Goal: Task Accomplishment & Management: Complete application form

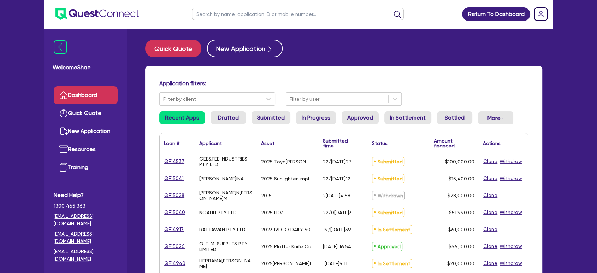
click at [231, 12] on input "text" at bounding box center [298, 14] width 212 height 12
paste input "QF15022"
type input "QF15022"
click at [392, 11] on button "submit" at bounding box center [397, 16] width 11 height 10
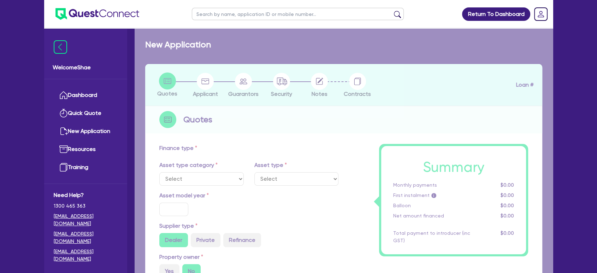
select select "CARS_AND_LIGHT_TRUCKS"
type input "2018"
type input "40,990"
type input "12.99"
type input "1,400"
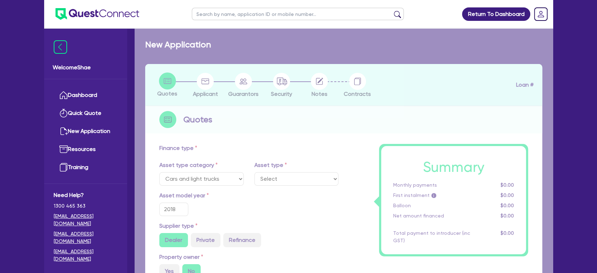
select select "PASSENGER_VEHICLES"
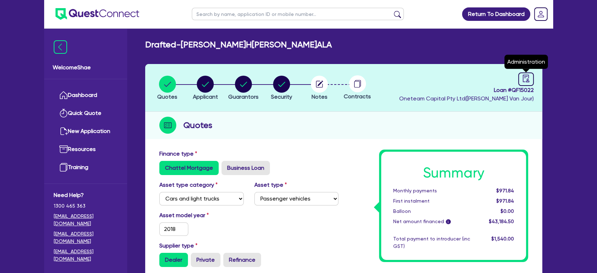
drag, startPoint x: 522, startPoint y: 80, endPoint x: 437, endPoint y: 98, distance: 86.6
click at [522, 80] on icon "audit" at bounding box center [526, 79] width 8 height 8
select select "DRAFTED_NEW"
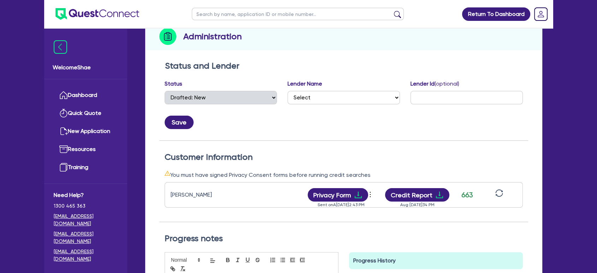
scroll to position [157, 0]
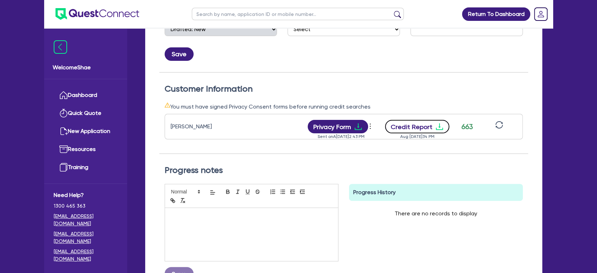
click at [403, 125] on button "Credit Report" at bounding box center [417, 126] width 65 height 13
click at [367, 235] on div "Progress History There are no records to display Delete Internal Note x Are you…" at bounding box center [436, 235] width 185 height 102
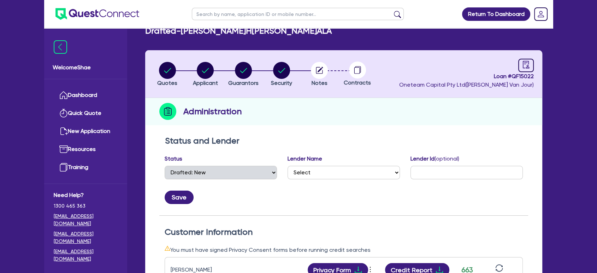
scroll to position [0, 0]
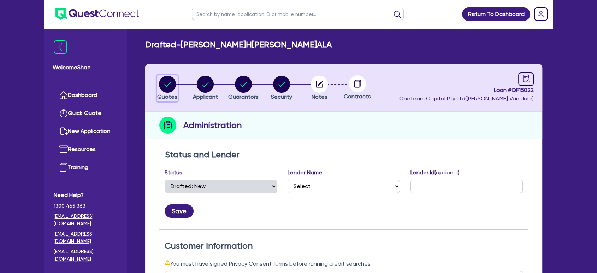
click at [168, 85] on circle "button" at bounding box center [167, 84] width 17 height 17
select select "CARS_AND_LIGHT_TRUCKS"
select select "PASSENGER_VEHICLES"
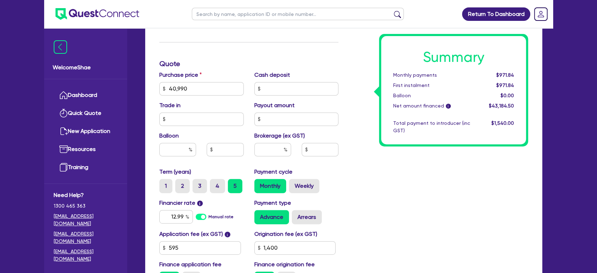
scroll to position [275, 0]
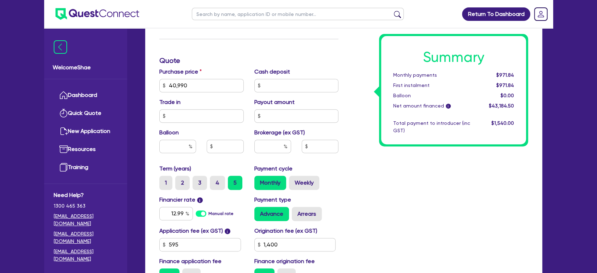
click at [399, 178] on div "Summary Monthly payments $971.84 First instalment $971.84 Balloon $0.00 Net amo…" at bounding box center [439, 81] width 190 height 413
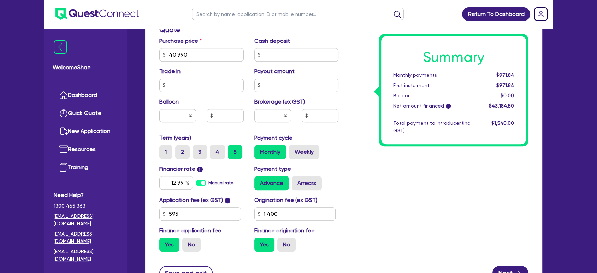
scroll to position [353, 0]
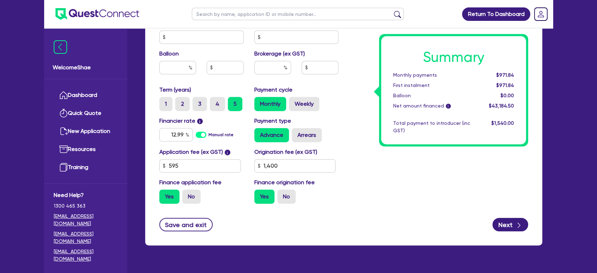
click at [96, 254] on div "Welcome Shae Dashboard Quick Quote New Application Ref Company Ref Salesperson …" at bounding box center [85, 151] width 83 height 244
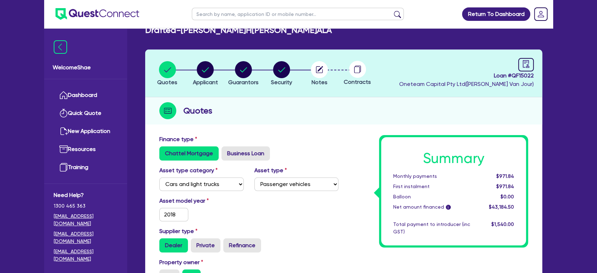
scroll to position [0, 0]
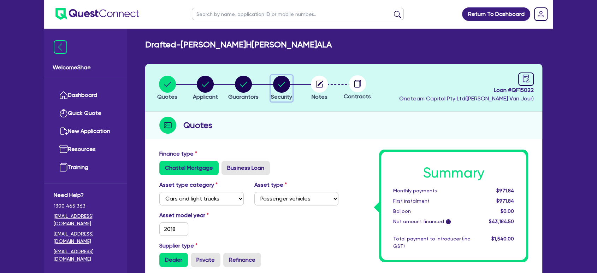
click at [281, 78] on circle "button" at bounding box center [281, 84] width 17 height 17
select select "CARS_AND_LIGHT_TRUCKS"
select select "PASSENGER_VEHICLES"
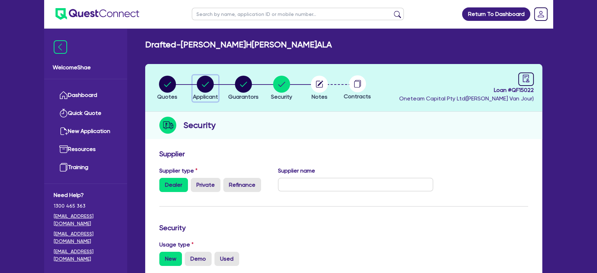
click at [205, 87] on circle "button" at bounding box center [205, 84] width 17 height 17
select select "SOLE_TRADER"
select select "BUILDING_CONSTRUCTION"
select select "TRADES_SERVICES_CONSUMERS"
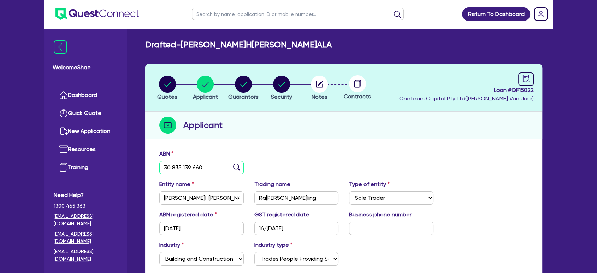
click at [186, 168] on input "30 835 139 660" at bounding box center [201, 167] width 84 height 13
drag, startPoint x: 248, startPoint y: 82, endPoint x: 254, endPoint y: 91, distance: 10.2
click at [248, 82] on circle "button" at bounding box center [243, 84] width 17 height 17
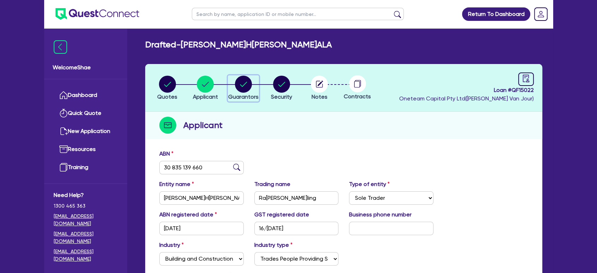
select select "MRS"
select select "SA"
select select "DE_FACTO"
select select "CASH"
select select "CREDIT_CARD"
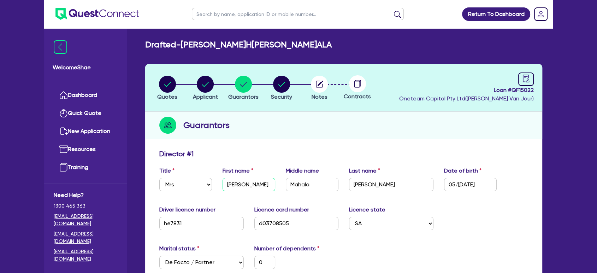
click at [233, 186] on input "Siobhan" at bounding box center [249, 184] width 53 height 13
click at [363, 182] on input "Hewett" at bounding box center [391, 184] width 84 height 13
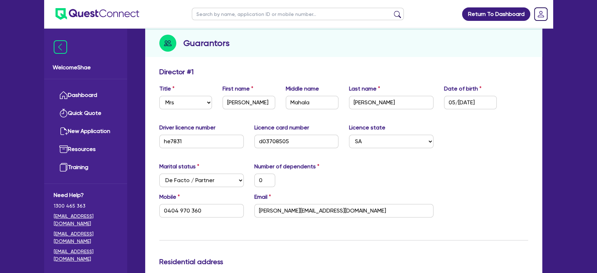
scroll to position [118, 0]
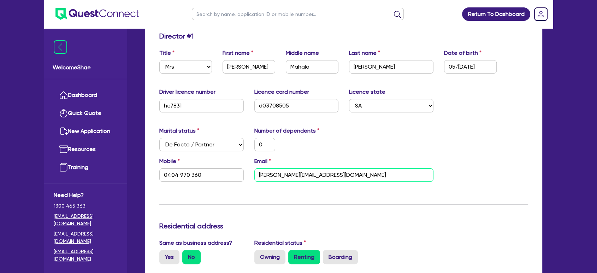
click at [297, 174] on input "siobhan_hewett@outlook.com" at bounding box center [343, 174] width 179 height 13
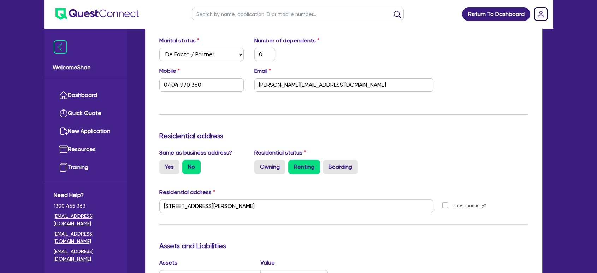
scroll to position [235, 0]
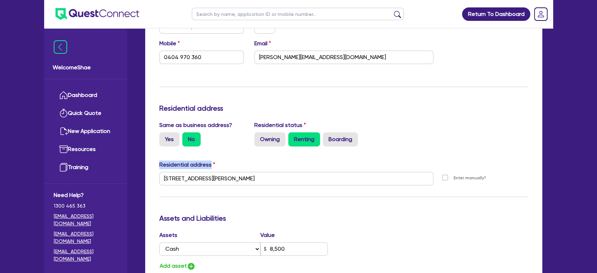
drag, startPoint x: 279, startPoint y: 185, endPoint x: 135, endPoint y: 194, distance: 143.8
click at [132, 194] on div "Welcome Shae Dashboard Quick Quote New Application Ref Company Ref Salesperson …" at bounding box center [298, 177] width 509 height 825
click at [263, 183] on input "184 Sportsmans Dr West Lakes SA 5021" at bounding box center [296, 178] width 274 height 13
click at [234, 182] on input "184 Sportsmans Dr West Lakes SA 5021" at bounding box center [296, 178] width 274 height 13
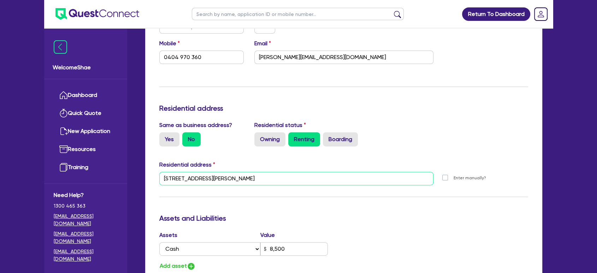
click at [234, 182] on input "184 Sportsmans Dr West Lakes SA 5021" at bounding box center [296, 178] width 274 height 13
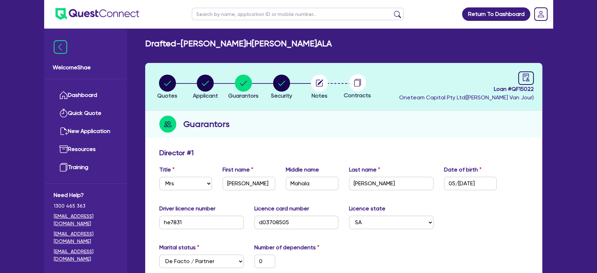
scroll to position [0, 0]
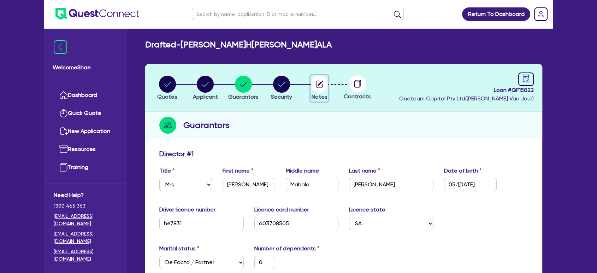
click at [321, 80] on circle "button" at bounding box center [319, 84] width 17 height 17
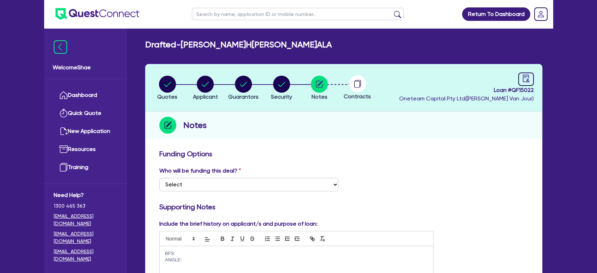
click at [356, 93] on span "Contracts" at bounding box center [357, 96] width 27 height 7
click at [355, 86] on icon at bounding box center [357, 84] width 6 height 7
click at [359, 87] on icon at bounding box center [357, 84] width 6 height 7
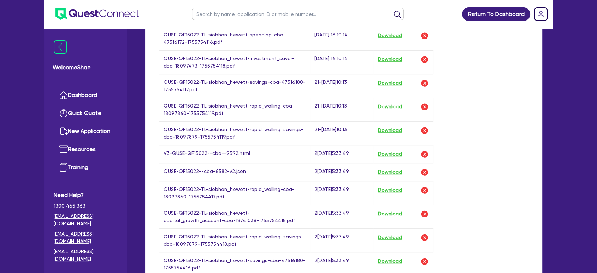
scroll to position [589, 0]
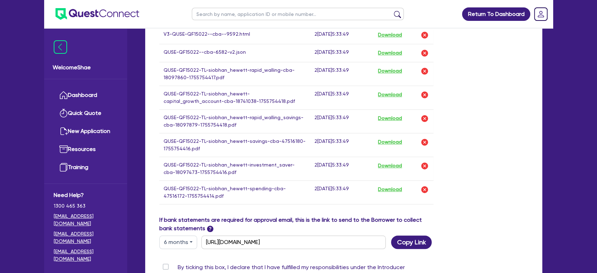
click at [501, 239] on div "If bank statements are required for approval email, this is the link to send to…" at bounding box center [344, 232] width 380 height 33
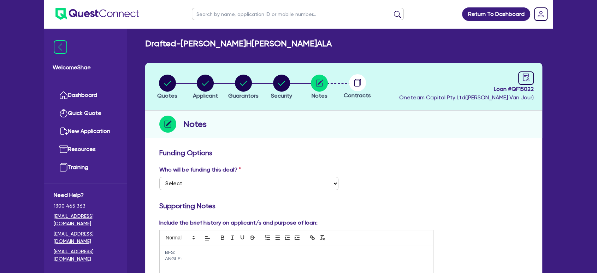
scroll to position [0, 0]
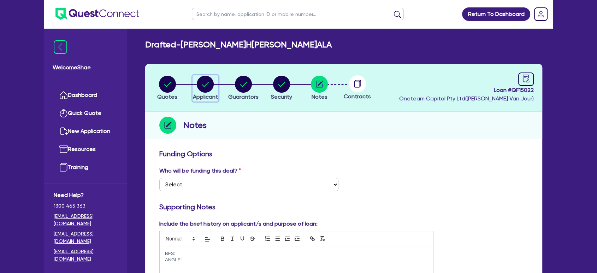
click at [211, 85] on circle "button" at bounding box center [205, 84] width 17 height 17
select select "SOLE_TRADER"
select select "BUILDING_CONSTRUCTION"
select select "TRADES_SERVICES_CONSUMERS"
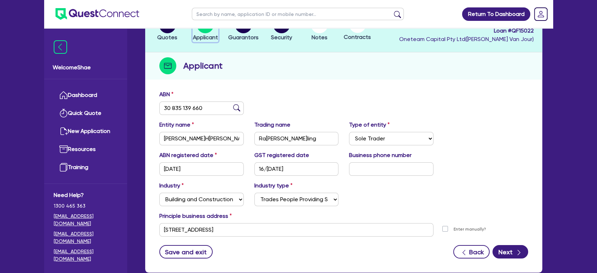
scroll to position [101, 0]
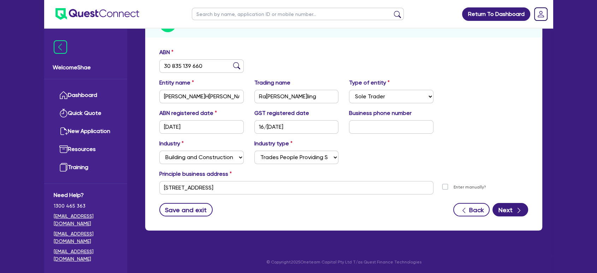
click at [440, 251] on main "Drafted - HEWETT, SIOBHAN MAHALA Quotes Applicant Guarantors Security Notes Con…" at bounding box center [344, 91] width 418 height 329
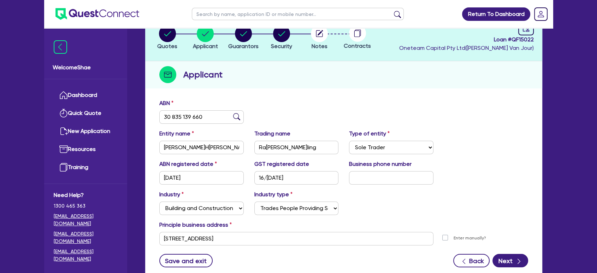
scroll to position [0, 0]
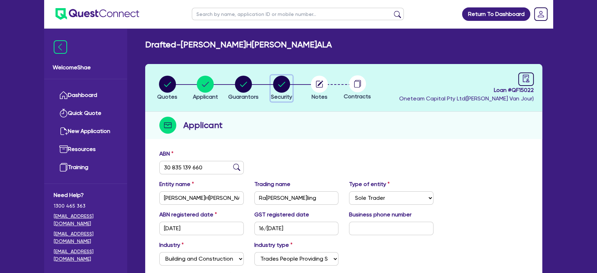
click at [277, 84] on circle "button" at bounding box center [281, 84] width 17 height 17
select select "CARS_AND_LIGHT_TRUCKS"
select select "PASSENGER_VEHICLES"
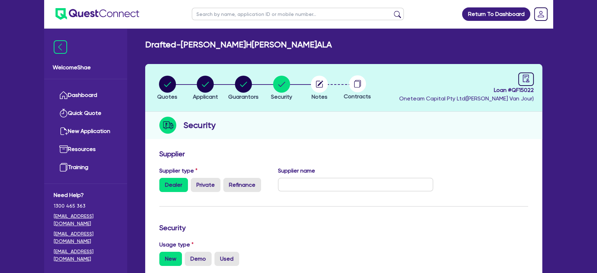
drag, startPoint x: 473, startPoint y: 241, endPoint x: 418, endPoint y: 231, distance: 56.0
click at [473, 241] on div "Usage type New Demo Used" at bounding box center [344, 252] width 380 height 25
drag, startPoint x: 426, startPoint y: 234, endPoint x: 417, endPoint y: 216, distance: 19.6
click at [426, 234] on div "Security" at bounding box center [344, 228] width 380 height 11
click at [321, 85] on circle "button" at bounding box center [319, 84] width 17 height 17
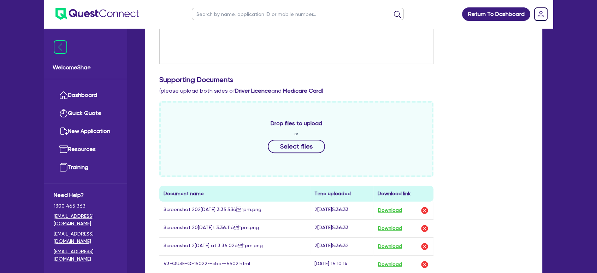
scroll to position [353, 0]
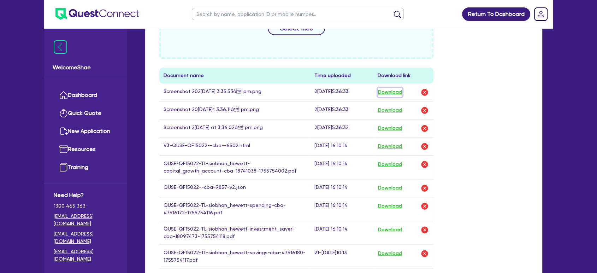
click at [394, 91] on button "Download" at bounding box center [390, 92] width 25 height 9
drag, startPoint x: 392, startPoint y: 109, endPoint x: 391, endPoint y: 114, distance: 4.6
click at [392, 109] on button "Download" at bounding box center [390, 110] width 25 height 9
click at [391, 127] on button "Download" at bounding box center [390, 128] width 25 height 9
click at [543, 247] on div "Quotes Applicant Guarantors Security Notes Contracts Loan # QF15022 Oneteam Cap…" at bounding box center [344, 177] width 408 height 932
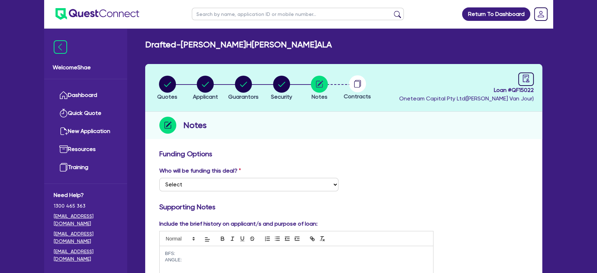
scroll to position [0, 0]
click at [242, 83] on circle "button" at bounding box center [243, 84] width 17 height 17
select select "MRS"
select select "SA"
select select "DE_FACTO"
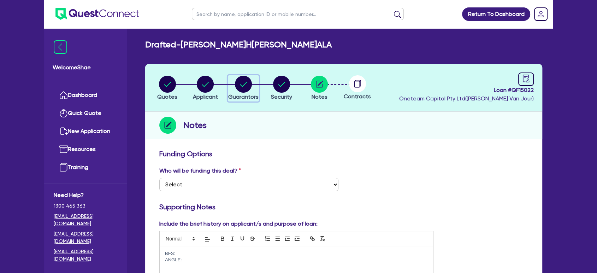
select select "CASH"
select select "CREDIT_CARD"
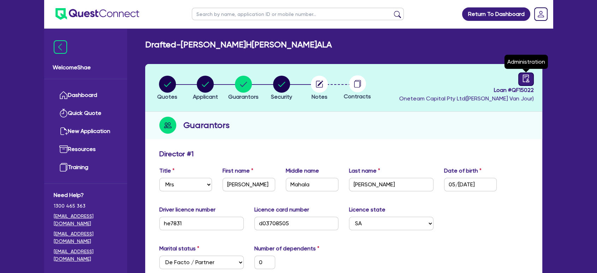
click at [526, 78] on icon "audit" at bounding box center [526, 79] width 8 height 8
select select "DRAFTED_NEW"
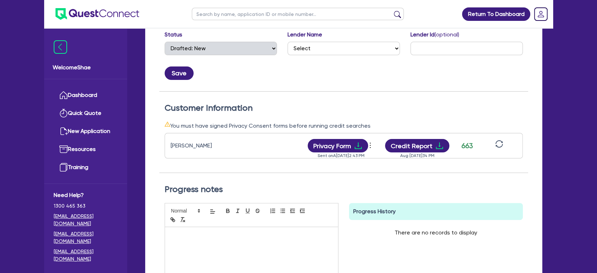
scroll to position [157, 0]
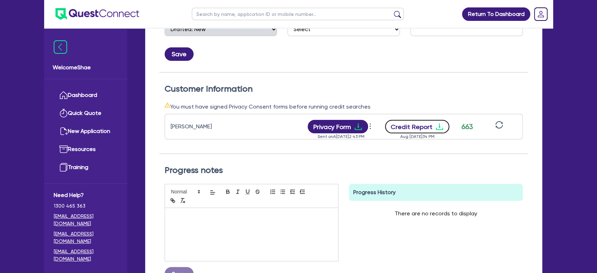
click at [411, 125] on button "Credit Report" at bounding box center [417, 126] width 65 height 13
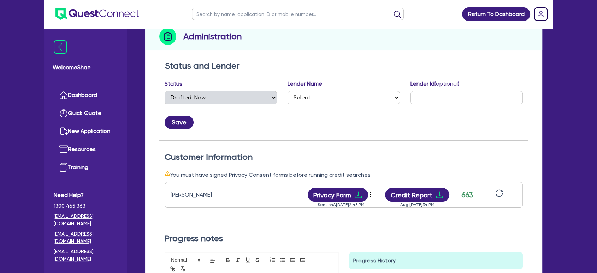
scroll to position [235, 0]
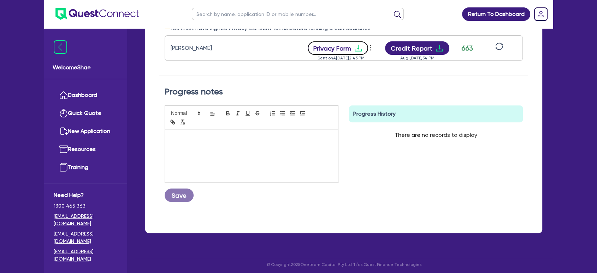
click at [326, 48] on button "Privacy Form" at bounding box center [338, 47] width 61 height 13
click at [28, 92] on div "Return To Dashboard Edit Profile Logout Welcome Shae Dashboard Quick Quote New …" at bounding box center [298, 20] width 597 height 511
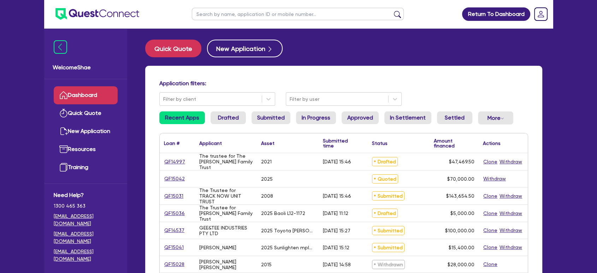
click at [223, 13] on input "text" at bounding box center [298, 14] width 212 height 12
type input "[PERSON_NAME]"
click at [392, 11] on button "submit" at bounding box center [397, 16] width 11 height 10
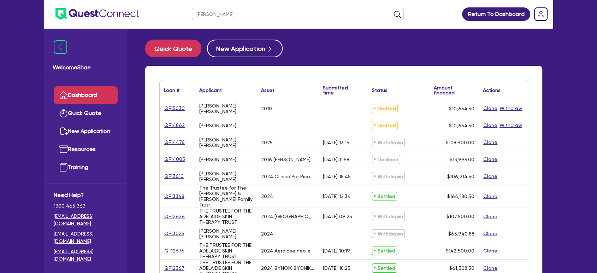
select select "CARS_AND_LIGHT_TRUCKS"
select select "PASSENGER_VEHICLES"
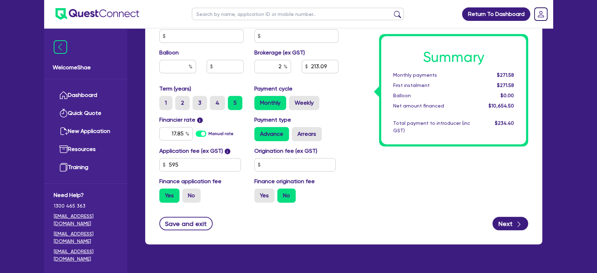
scroll to position [368, 0]
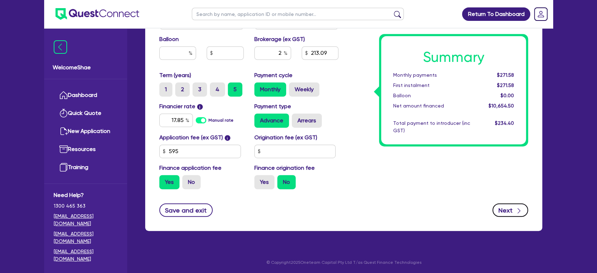
click at [510, 210] on button "Next" at bounding box center [511, 209] width 36 height 13
type input "10,000"
select select "SOLE_TRADER"
select select "TRANSPORT_WAREHOUSING"
select select "TAXI_LUXURY_CAR_SERVICES"
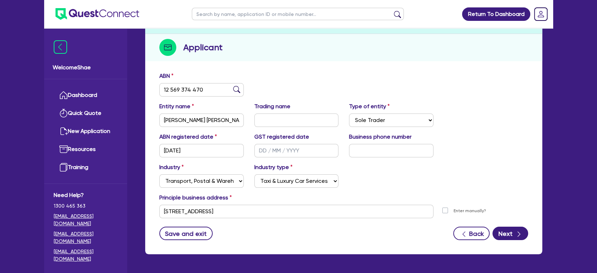
scroll to position [78, 0]
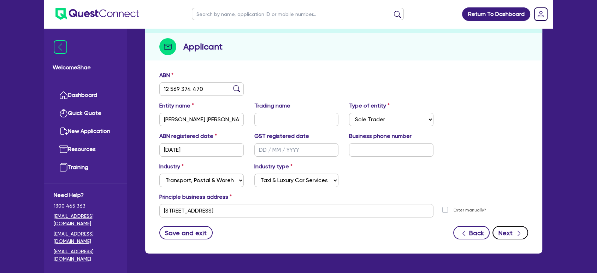
click at [511, 229] on button "Next" at bounding box center [511, 232] width 36 height 13
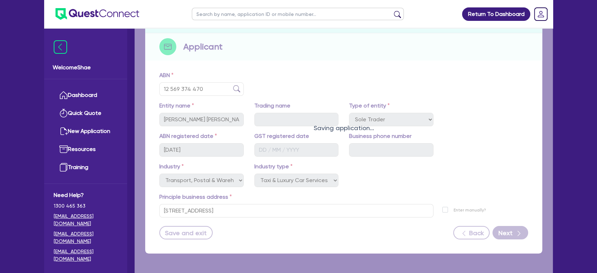
select select "MR"
select select "QLD"
select select "DE_FACTO"
select select "VEHICLE"
select select "CASH"
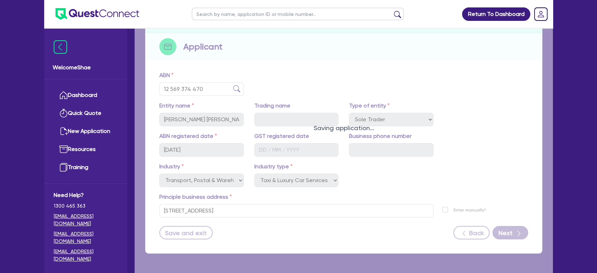
select select "EQUIPMENT"
select select "HOUSEHOLD_PERSONAL"
select select "VEHICLE_LOAN"
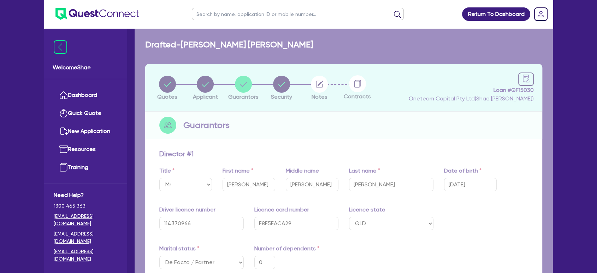
type input "0"
type input "0403 153 871"
type input "40,000"
type input "2,000"
type input "10,000"
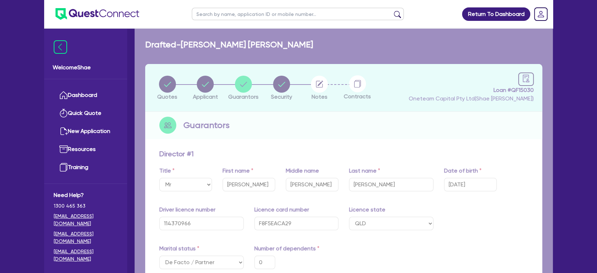
type input "2,000"
type input "19,000"
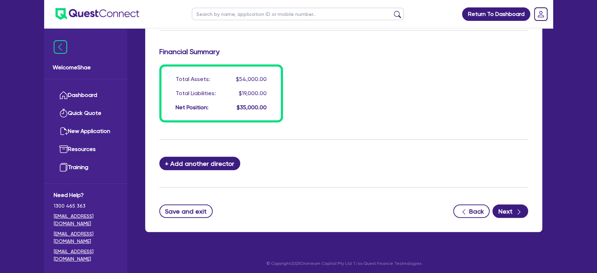
scroll to position [599, 0]
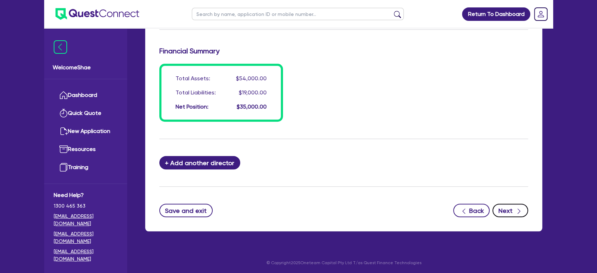
click at [520, 210] on icon "button" at bounding box center [519, 211] width 3 height 5
select select "CARS_AND_LIGHT_TRUCKS"
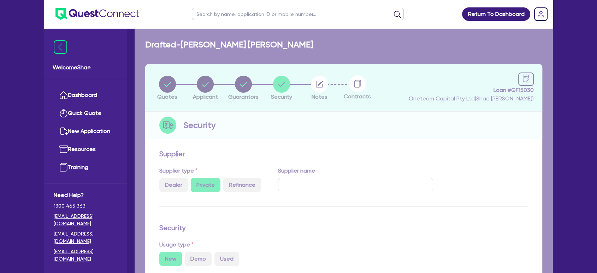
select select "PASSENGER_VEHICLES"
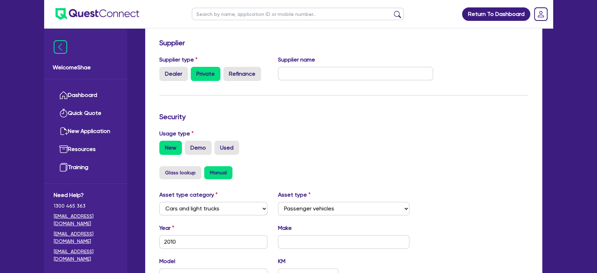
scroll to position [39, 0]
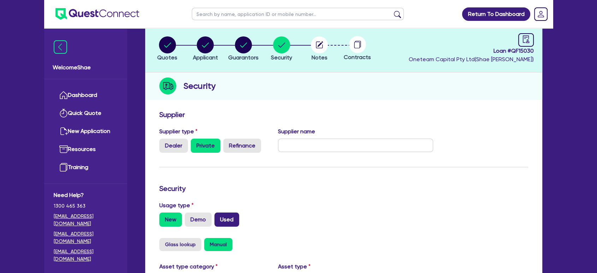
click at [226, 218] on label "Used" at bounding box center [227, 219] width 25 height 14
click at [219, 217] on input "Used" at bounding box center [217, 214] width 5 height 5
radio input "true"
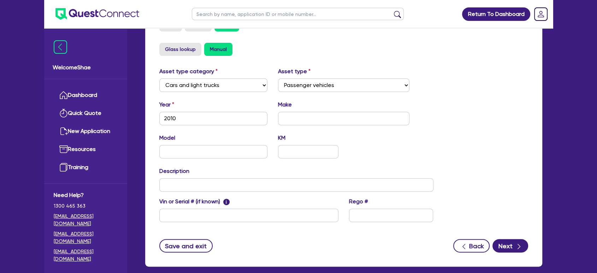
scroll to position [270, 0]
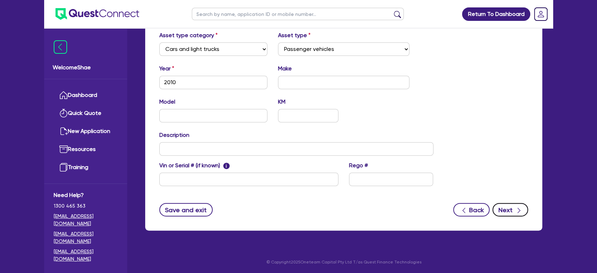
click at [499, 206] on button "Next" at bounding box center [511, 209] width 36 height 13
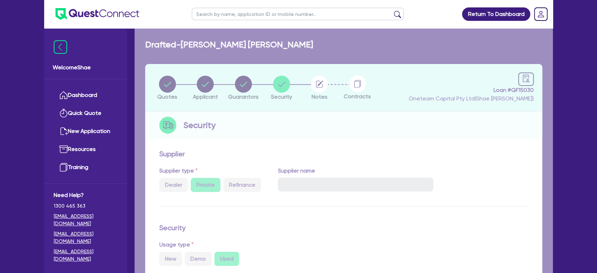
select select "Other"
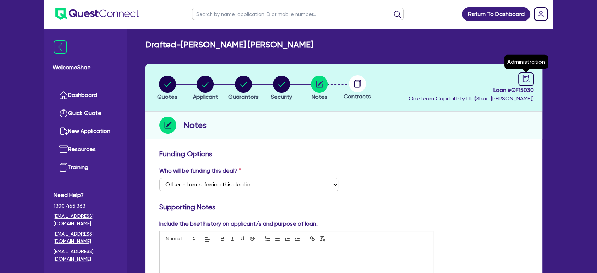
drag, startPoint x: 521, startPoint y: 81, endPoint x: 504, endPoint y: 93, distance: 20.4
click at [521, 81] on link at bounding box center [527, 78] width 16 height 13
select select "DRAFTED_NEW"
select select "Other"
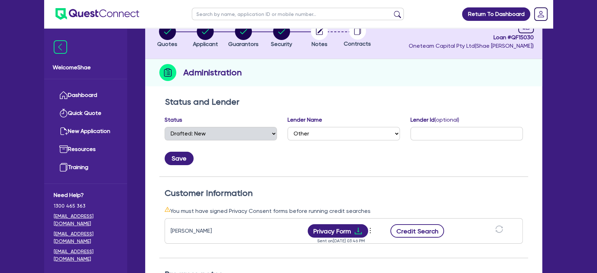
scroll to position [157, 0]
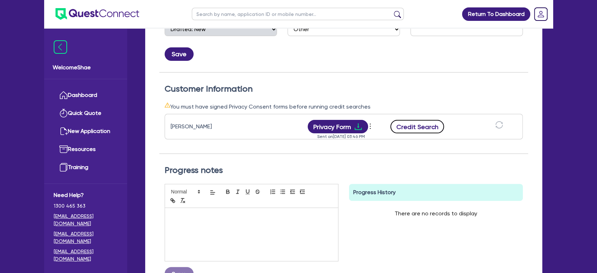
click at [413, 126] on button "Credit Search" at bounding box center [418, 126] width 54 height 13
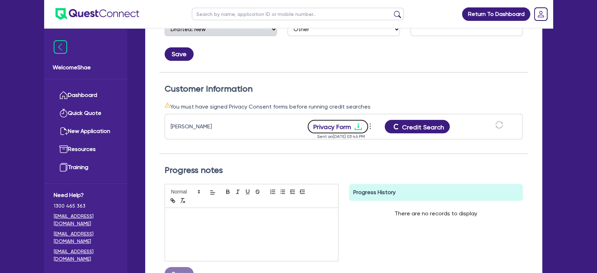
click at [328, 123] on button "Privacy Form" at bounding box center [338, 126] width 61 height 13
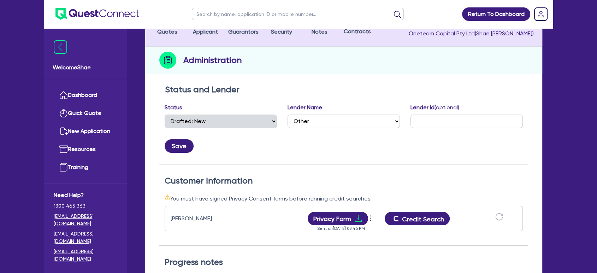
scroll to position [0, 0]
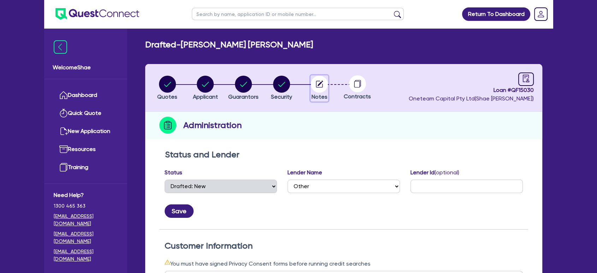
click at [320, 87] on circle "button" at bounding box center [319, 84] width 17 height 17
select select "Other"
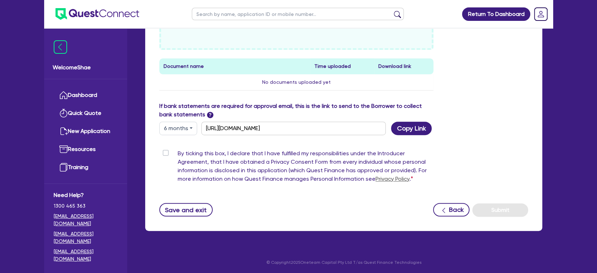
scroll to position [245, 0]
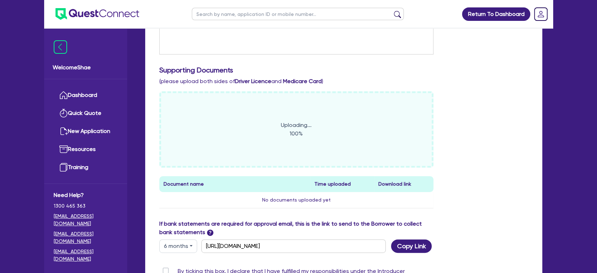
drag, startPoint x: 516, startPoint y: 221, endPoint x: 504, endPoint y: 200, distance: 23.9
click at [515, 219] on div "If bank statements are required for approval email, this is the link to send to…" at bounding box center [344, 235] width 380 height 33
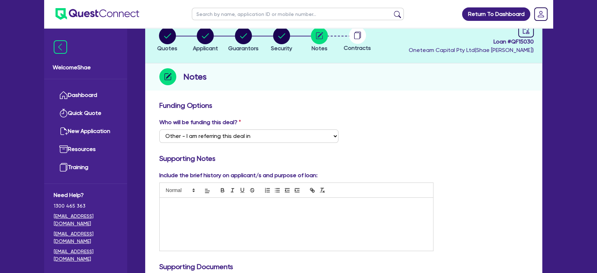
scroll to position [0, 0]
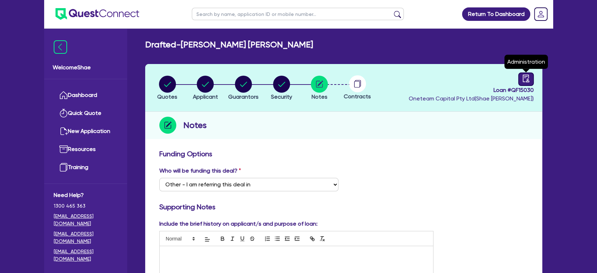
click at [523, 80] on icon "audit" at bounding box center [526, 78] width 6 height 7
select select "DRAFTED_NEW"
select select "Other"
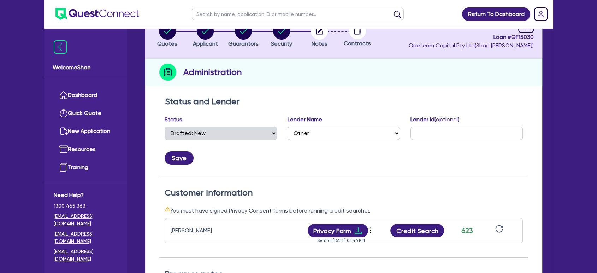
scroll to position [157, 0]
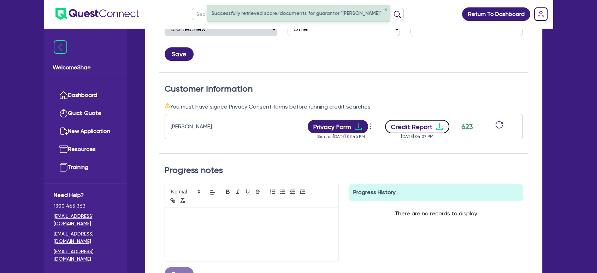
click at [423, 128] on button "Credit Report" at bounding box center [417, 126] width 65 height 13
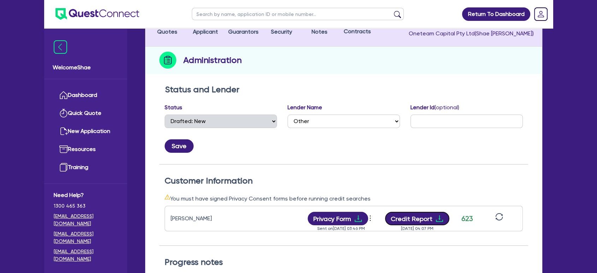
scroll to position [0, 0]
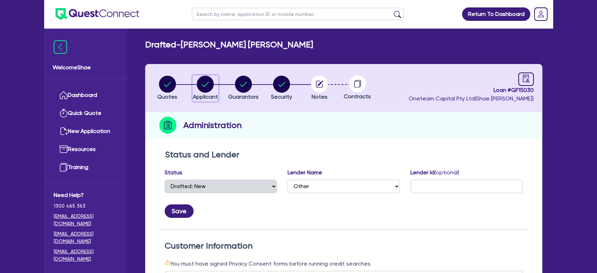
click at [209, 91] on circle "button" at bounding box center [205, 84] width 17 height 17
select select "SOLE_TRADER"
select select "TRANSPORT_WAREHOUSING"
select select "TAXI_LUXURY_CAR_SERVICES"
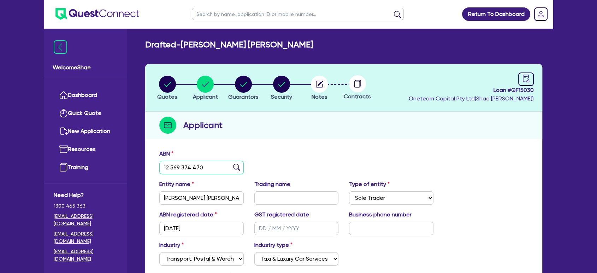
click at [186, 166] on input "12 569 374 470" at bounding box center [201, 167] width 84 height 13
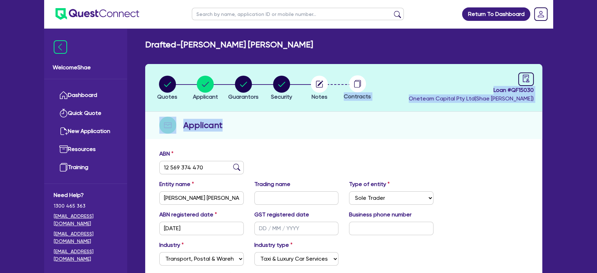
drag, startPoint x: 6, startPoint y: 162, endPoint x: 246, endPoint y: 87, distance: 251.4
click at [246, 87] on div "Quotes Applicant [GEOGRAPHIC_DATA] Security Notes Contracts Loan # QF15030 Onet…" at bounding box center [343, 198] width 397 height 268
click at [250, 87] on circle "button" at bounding box center [243, 84] width 17 height 17
select select "MR"
select select "QLD"
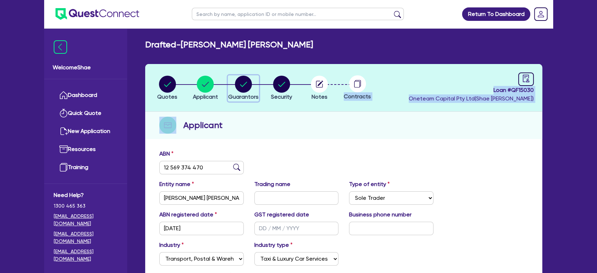
select select "DE_FACTO"
select select "VEHICLE"
select select "CASH"
select select "EQUIPMENT"
select select "HOUSEHOLD_PERSONAL"
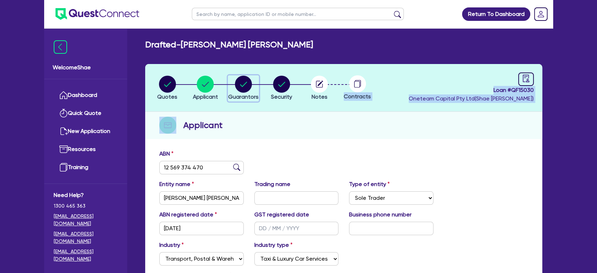
select select "VEHICLE_LOAN"
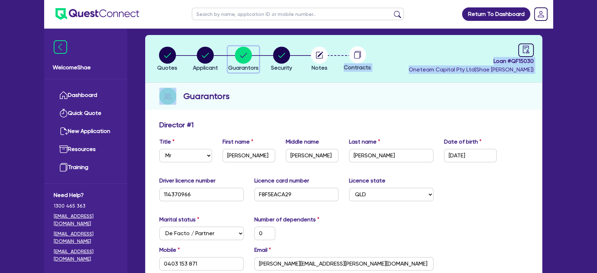
scroll to position [78, 0]
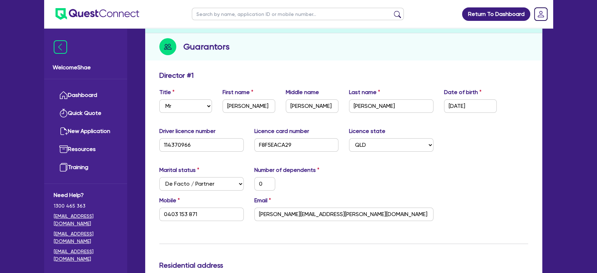
click at [209, 47] on h2 "Guarantors" at bounding box center [206, 46] width 46 height 13
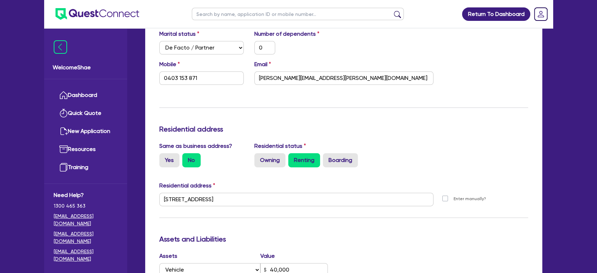
scroll to position [235, 0]
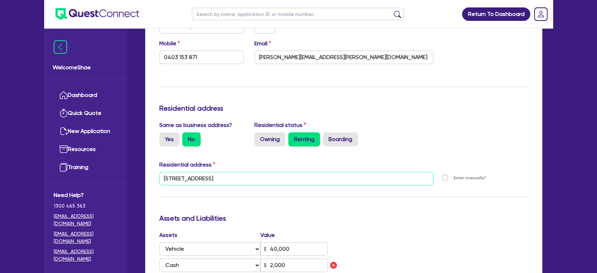
drag, startPoint x: 273, startPoint y: 178, endPoint x: 163, endPoint y: 180, distance: 110.3
click at [163, 180] on input "[STREET_ADDRESS]" at bounding box center [296, 178] width 274 height 13
drag, startPoint x: 163, startPoint y: 179, endPoint x: 274, endPoint y: 175, distance: 111.4
click at [274, 175] on input "[STREET_ADDRESS]" at bounding box center [296, 178] width 274 height 13
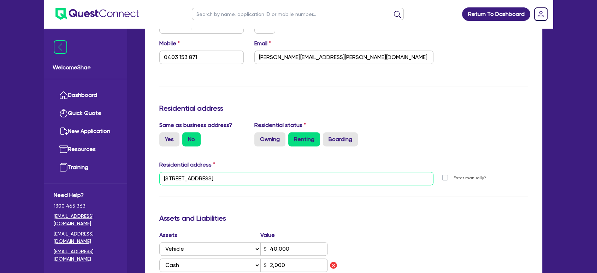
click at [274, 175] on input "[STREET_ADDRESS]" at bounding box center [296, 178] width 274 height 13
drag, startPoint x: 277, startPoint y: 180, endPoint x: 163, endPoint y: 183, distance: 114.2
click at [163, 183] on input "[STREET_ADDRESS]" at bounding box center [296, 178] width 274 height 13
click at [165, 180] on input "[STREET_ADDRESS]" at bounding box center [296, 178] width 274 height 13
drag, startPoint x: 165, startPoint y: 179, endPoint x: 267, endPoint y: 174, distance: 102.3
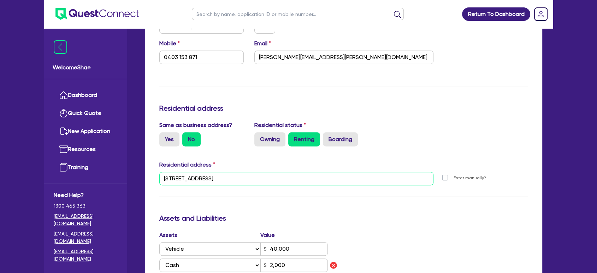
click at [267, 174] on input "[STREET_ADDRESS]" at bounding box center [296, 178] width 274 height 13
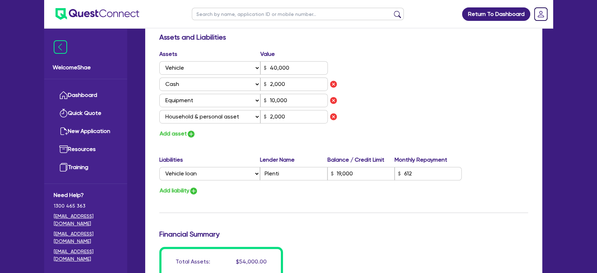
scroll to position [432, 0]
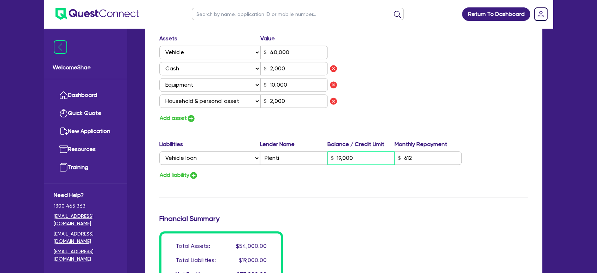
drag, startPoint x: 369, startPoint y: 156, endPoint x: 339, endPoint y: 159, distance: 30.2
click at [339, 159] on input "19,000" at bounding box center [361, 157] width 67 height 13
click at [359, 157] on input "19,000" at bounding box center [361, 157] width 67 height 13
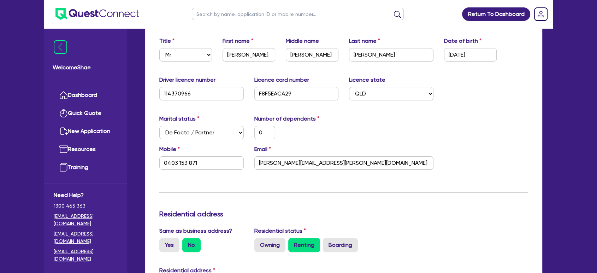
scroll to position [78, 0]
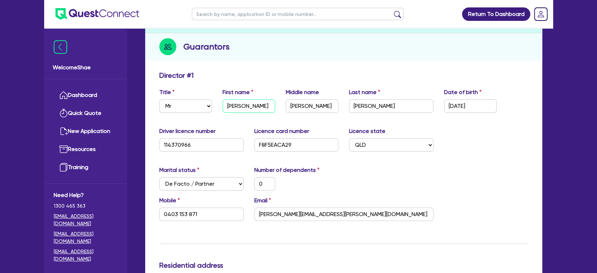
click at [238, 107] on input "[PERSON_NAME]" at bounding box center [249, 105] width 53 height 13
click at [296, 105] on input "[PERSON_NAME]" at bounding box center [312, 105] width 53 height 13
click at [367, 107] on input "[PERSON_NAME]" at bounding box center [391, 105] width 84 height 13
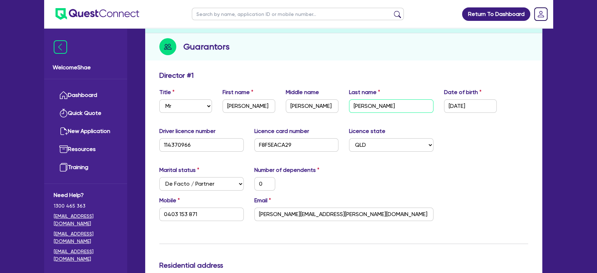
click at [367, 107] on input "[PERSON_NAME]" at bounding box center [391, 105] width 84 height 13
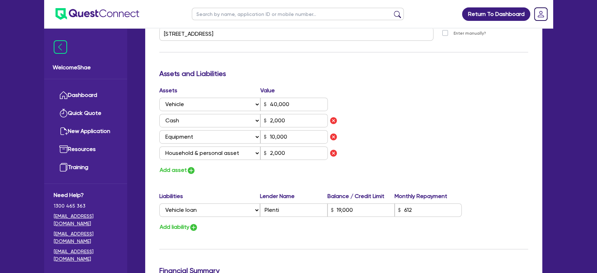
scroll to position [393, 0]
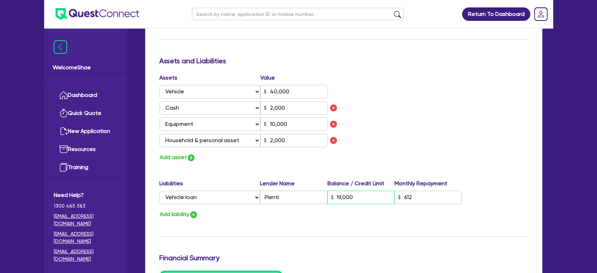
click at [347, 199] on input "19,000" at bounding box center [361, 197] width 67 height 13
click at [359, 197] on input "19,000" at bounding box center [361, 197] width 67 height 13
drag, startPoint x: 364, startPoint y: 197, endPoint x: 327, endPoint y: 194, distance: 37.2
click at [327, 194] on div "Select Liability Credit card Mortgage Investment property loan Vehicle loan Tru…" at bounding box center [310, 197] width 303 height 13
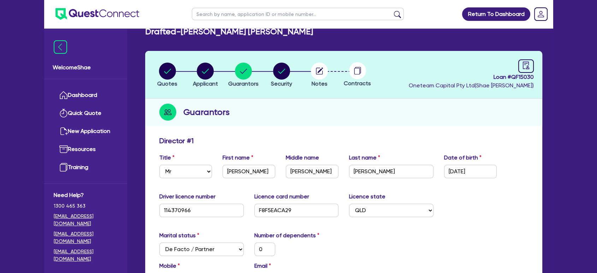
scroll to position [0, 0]
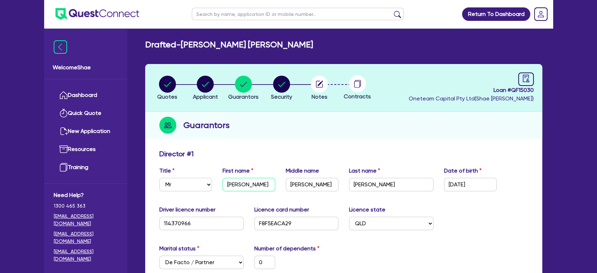
drag, startPoint x: 238, startPoint y: 185, endPoint x: 224, endPoint y: 184, distance: 13.8
click at [224, 184] on input "[PERSON_NAME]" at bounding box center [249, 184] width 53 height 13
click at [259, 186] on input "[PERSON_NAME]" at bounding box center [249, 184] width 53 height 13
click at [370, 183] on input "[PERSON_NAME]" at bounding box center [391, 184] width 84 height 13
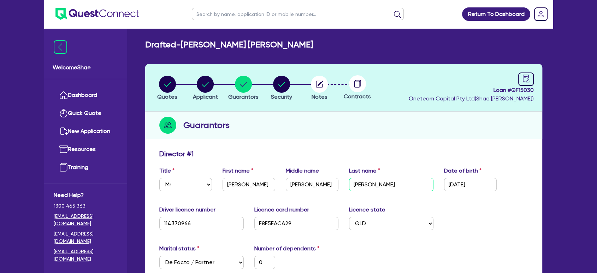
drag, startPoint x: 391, startPoint y: 184, endPoint x: 427, endPoint y: 188, distance: 36.3
click at [391, 184] on input "[PERSON_NAME]" at bounding box center [391, 184] width 84 height 13
click at [307, 189] on input "[PERSON_NAME]" at bounding box center [312, 184] width 53 height 13
click at [308, 186] on input "[PERSON_NAME]" at bounding box center [312, 184] width 53 height 13
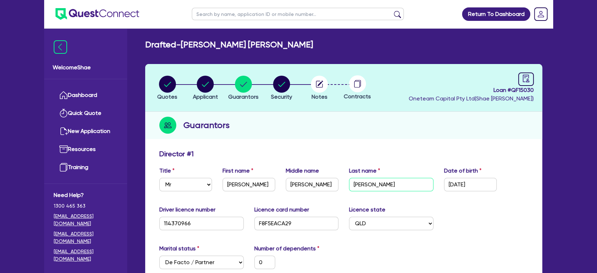
click at [359, 180] on input "[PERSON_NAME]" at bounding box center [391, 184] width 84 height 13
click at [201, 87] on circle "button" at bounding box center [205, 84] width 17 height 17
select select "SOLE_TRADER"
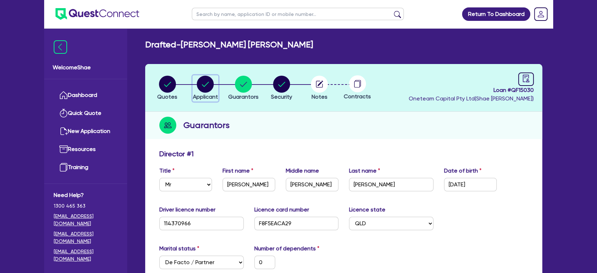
select select "TRANSPORT_WAREHOUSING"
select select "TAXI_LUXURY_CAR_SERVICES"
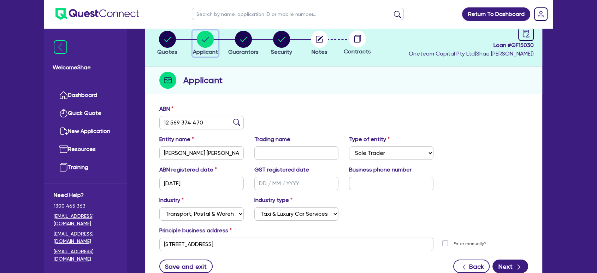
scroll to position [101, 0]
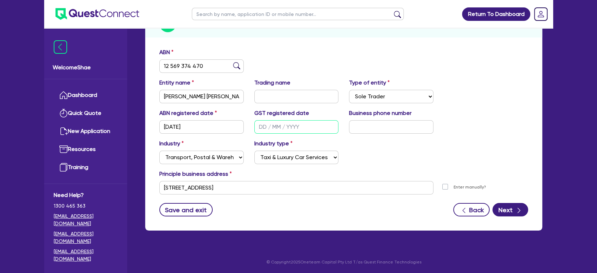
click at [271, 123] on input "text" at bounding box center [296, 126] width 84 height 13
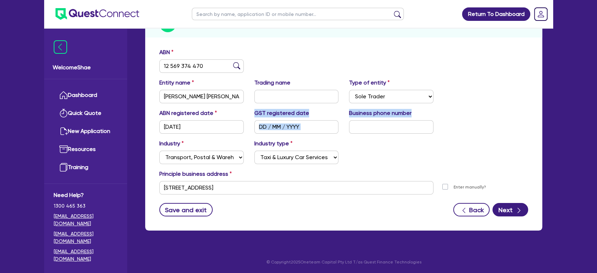
drag, startPoint x: 254, startPoint y: 114, endPoint x: 428, endPoint y: 127, distance: 173.7
click at [426, 124] on div "ABN registered date [DATE] GST registered date Business phone number" at bounding box center [344, 124] width 380 height 30
click at [470, 138] on div "ABN registered date [DATE] GST registered date Business phone number" at bounding box center [344, 124] width 380 height 30
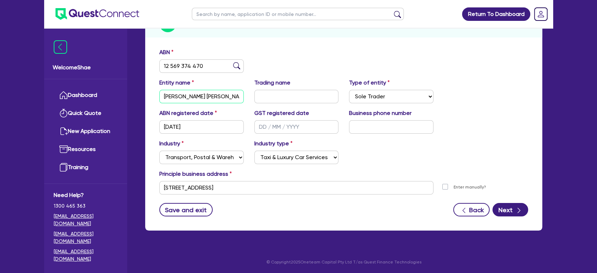
click at [197, 95] on input "[PERSON_NAME] [PERSON_NAME]" at bounding box center [201, 96] width 84 height 13
click at [176, 126] on input "[DATE]" at bounding box center [201, 126] width 84 height 13
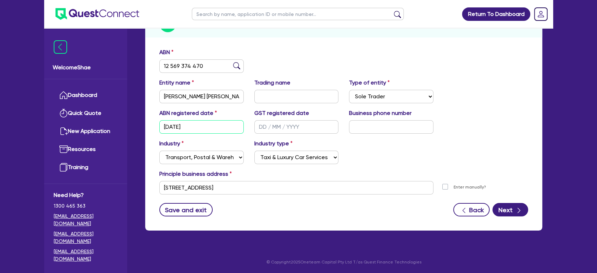
click at [176, 126] on input "[DATE]" at bounding box center [201, 126] width 84 height 13
click at [369, 173] on div "Principle business address" at bounding box center [344, 175] width 380 height 11
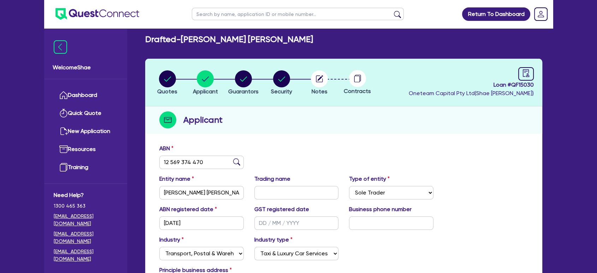
scroll to position [0, 0]
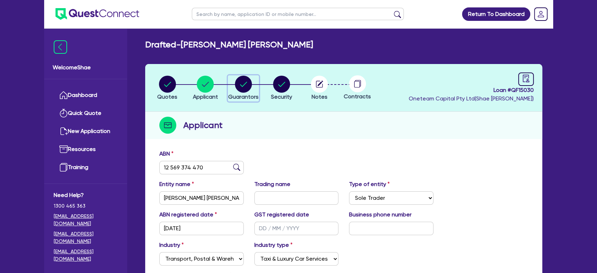
click at [246, 87] on circle "button" at bounding box center [243, 84] width 17 height 17
select select "MR"
select select "QLD"
select select "DE_FACTO"
select select "VEHICLE"
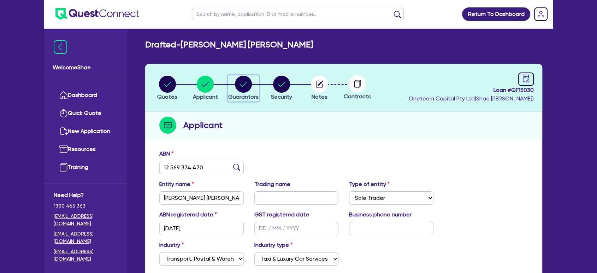
select select "CASH"
select select "EQUIPMENT"
select select "HOUSEHOLD_PERSONAL"
select select "VEHICLE_LOAN"
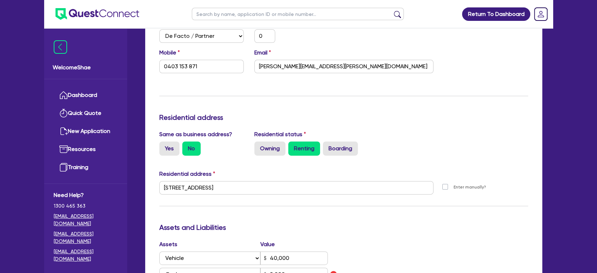
scroll to position [275, 0]
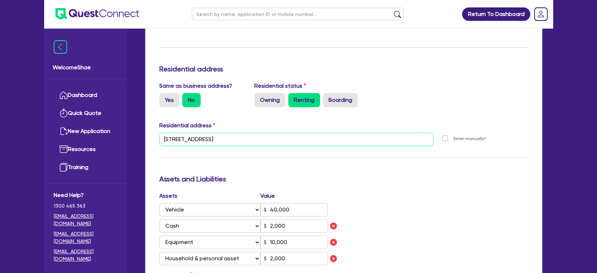
drag, startPoint x: 281, startPoint y: 141, endPoint x: 165, endPoint y: 133, distance: 116.9
click at [165, 133] on input "[STREET_ADDRESS]" at bounding box center [296, 139] width 274 height 13
click at [165, 136] on input "[STREET_ADDRESS]" at bounding box center [296, 139] width 274 height 13
drag, startPoint x: 164, startPoint y: 138, endPoint x: 273, endPoint y: 145, distance: 109.4
click at [273, 145] on input "[STREET_ADDRESS]" at bounding box center [296, 139] width 274 height 13
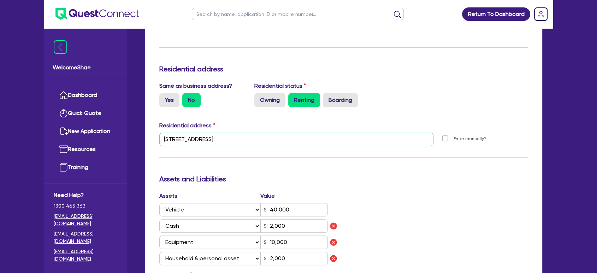
click at [273, 141] on input "[STREET_ADDRESS]" at bounding box center [296, 139] width 274 height 13
drag, startPoint x: 280, startPoint y: 134, endPoint x: 164, endPoint y: 138, distance: 115.6
click at [164, 138] on input "[STREET_ADDRESS]" at bounding box center [296, 139] width 274 height 13
drag, startPoint x: 163, startPoint y: 138, endPoint x: 280, endPoint y: 154, distance: 118.4
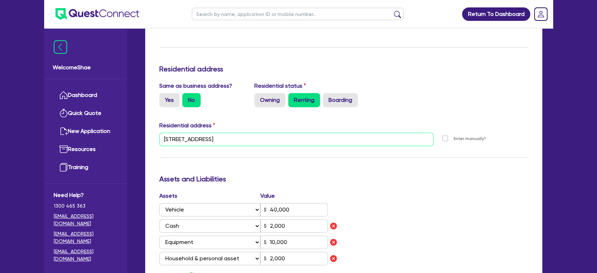
click at [280, 154] on div "Update residential status for Director #1 Boarding is only acceptable when the …" at bounding box center [343, 161] width 369 height 572
click at [283, 149] on div "[STREET_ADDRESS]" at bounding box center [296, 142] width 285 height 19
click at [283, 141] on input "[STREET_ADDRESS]" at bounding box center [296, 139] width 274 height 13
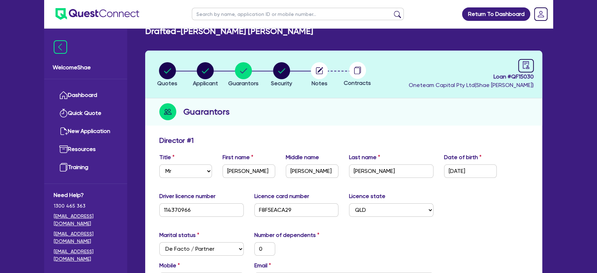
scroll to position [0, 0]
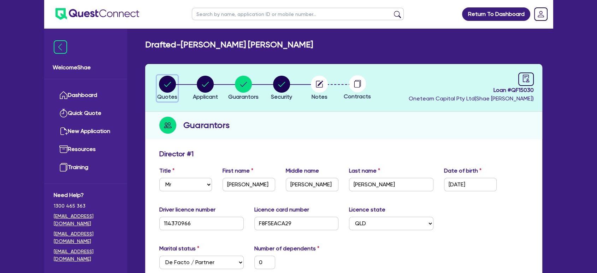
click at [164, 92] on icon "button" at bounding box center [167, 84] width 17 height 17
select select "CARS_AND_LIGHT_TRUCKS"
select select "PASSENGER_VEHICLES"
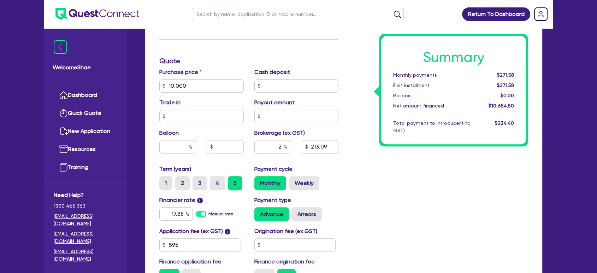
scroll to position [314, 0]
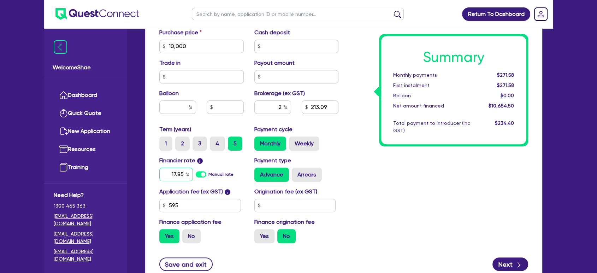
drag, startPoint x: 173, startPoint y: 166, endPoint x: 213, endPoint y: 161, distance: 40.6
click at [206, 162] on div "Financier rate i 17.85 Manual rate" at bounding box center [201, 168] width 95 height 25
type input "11.49"
click at [357, 159] on div "Summary Monthly payments $271.58 First instalment $271.58 Balloon $0.00 Net amo…" at bounding box center [439, 42] width 190 height 413
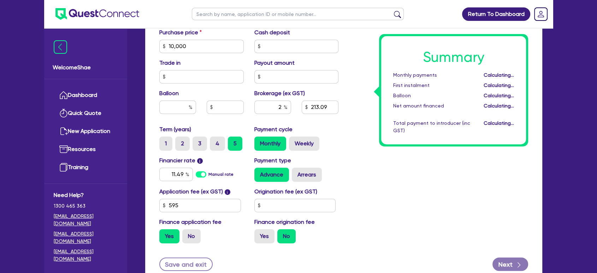
type input "10,000"
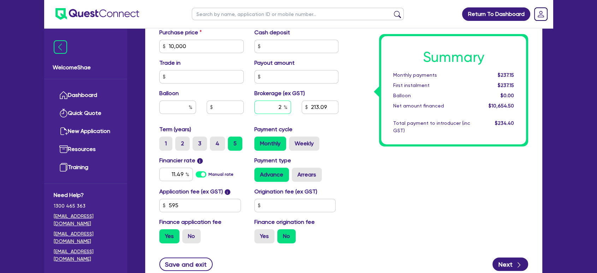
drag, startPoint x: 279, startPoint y: 107, endPoint x: 288, endPoint y: 106, distance: 9.3
click at [288, 106] on input "2" at bounding box center [272, 106] width 37 height 13
type input "8"
click at [402, 192] on div "Summary Monthly payments $237.15 First instalment $237.15 Balloon $0.00 Net amo…" at bounding box center [439, 42] width 190 height 413
type input "10,000"
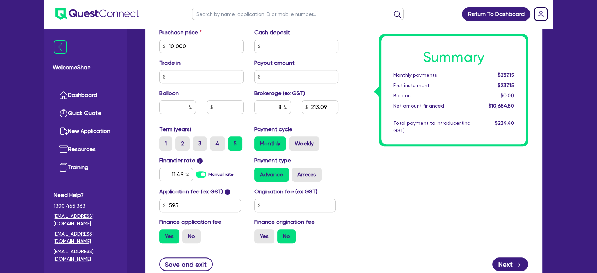
type input "852.36"
click at [191, 232] on label "No" at bounding box center [191, 236] width 18 height 14
click at [187, 232] on input "No" at bounding box center [184, 231] width 5 height 5
radio input "true"
type input "10,000"
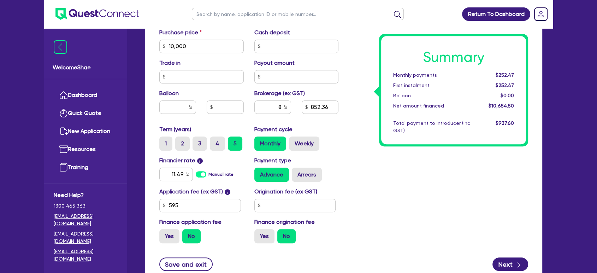
type input "800"
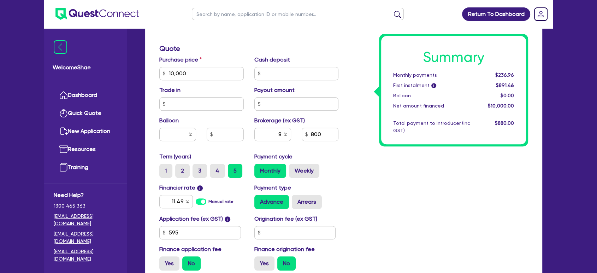
scroll to position [275, 0]
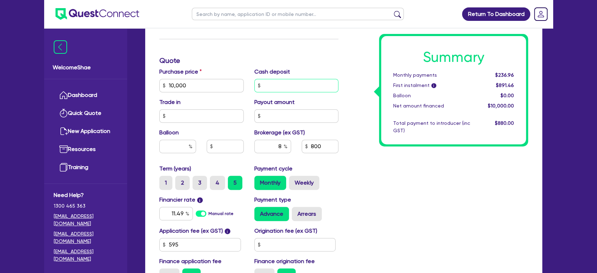
click at [287, 84] on input "text" at bounding box center [296, 85] width 84 height 13
type input "300"
click at [388, 180] on div "Summary Monthly payments Calculating... First instalment i Calculating... Ballo…" at bounding box center [439, 81] width 190 height 413
type input "10,000"
type input "776"
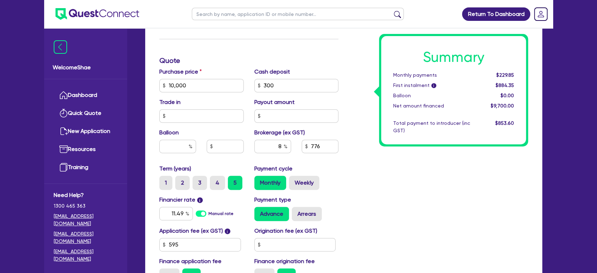
scroll to position [314, 0]
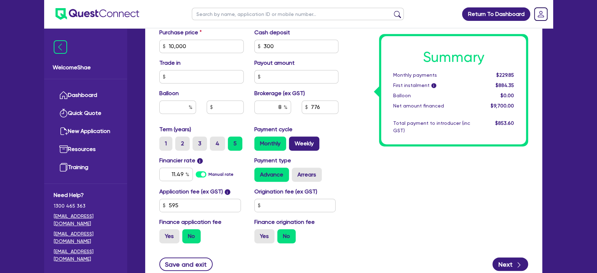
click at [297, 143] on label "Weekly" at bounding box center [304, 143] width 30 height 14
click at [294, 141] on input "Weekly" at bounding box center [291, 138] width 5 height 5
radio input "true"
type input "10,000"
click at [260, 144] on label "Monthly" at bounding box center [270, 143] width 32 height 14
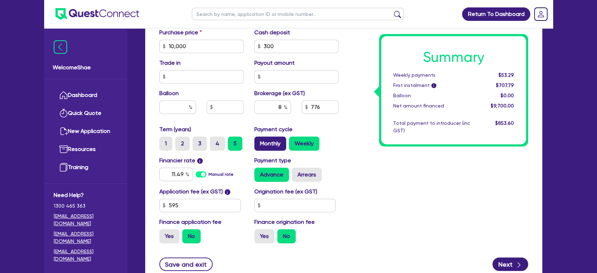
click at [259, 141] on input "Monthly" at bounding box center [256, 138] width 5 height 5
radio input "true"
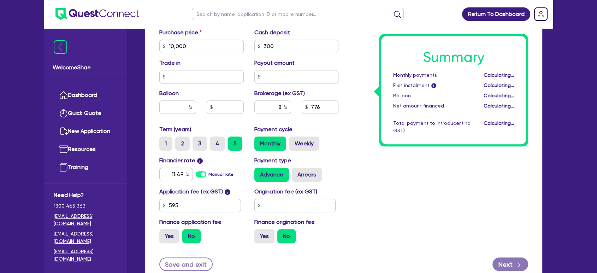
type input "10,000"
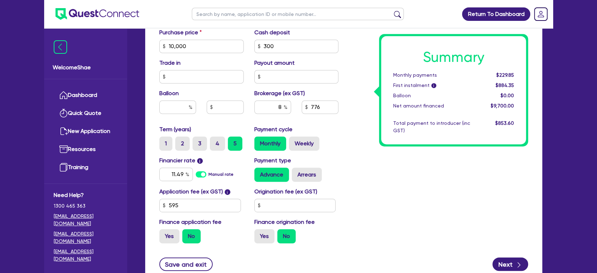
click at [546, 69] on div "Quotes Applicant [GEOGRAPHIC_DATA] Security Notes Contracts Loan # QF15030 Onet…" at bounding box center [344, 21] width 408 height 543
click at [205, 16] on input "text" at bounding box center [298, 14] width 212 height 12
type input "jayde"
click button "submit" at bounding box center [397, 16] width 11 height 10
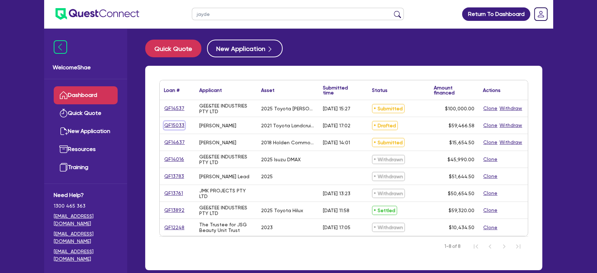
click at [182, 123] on link "QF15033" at bounding box center [174, 125] width 21 height 8
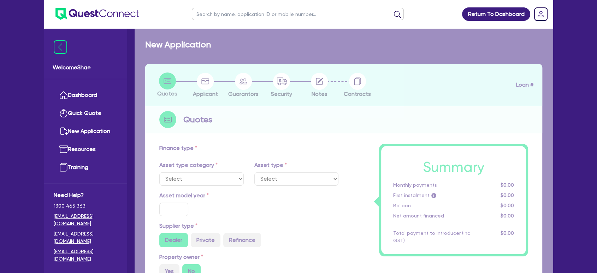
select select "CARS_AND_LIGHT_TRUCKS"
type input "2021"
radio input "false"
radio input "true"
type input "59,466.58"
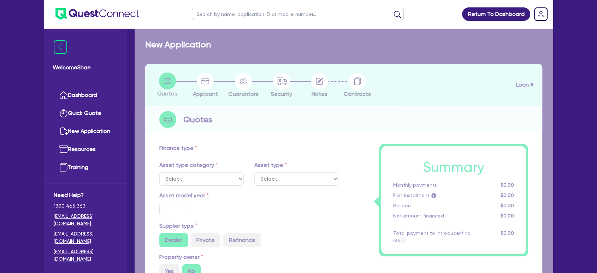
type input "3"
type input "1,784"
type input "8.59"
type input "499"
select select "PASSENGER_VEHICLES"
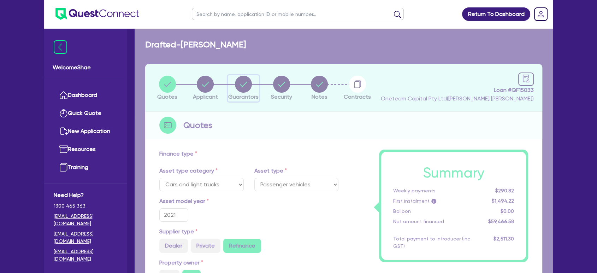
click at [242, 87] on circle "button" at bounding box center [243, 84] width 17 height 17
select select "MRS"
select select "QLD"
select select "DE_FACTO"
select select "MR"
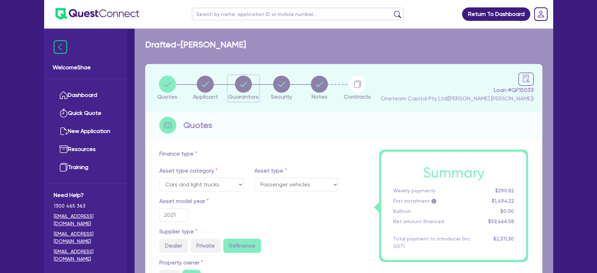
select select "QLD"
select select "DE_FACTO"
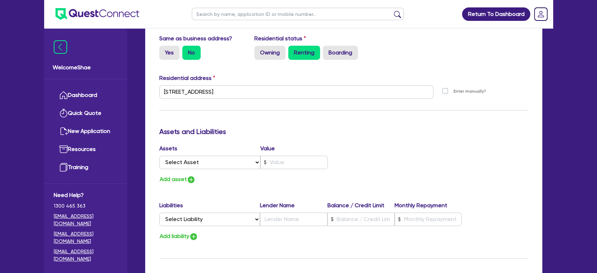
scroll to position [235, 0]
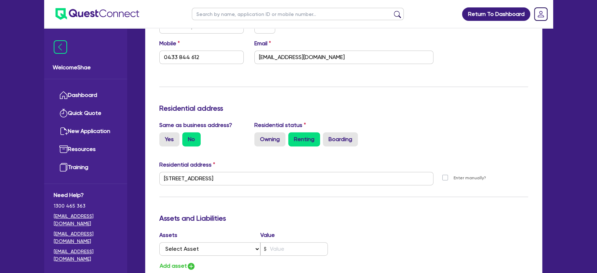
click at [410, 250] on div "Assets Value Select Asset Cash Property Investment property Vehicle Truck Trail…" at bounding box center [344, 251] width 380 height 40
click at [204, 10] on input "text" at bounding box center [298, 14] width 212 height 12
paste input "QF15034"
type input "QF15034"
click button "submit" at bounding box center [397, 16] width 11 height 10
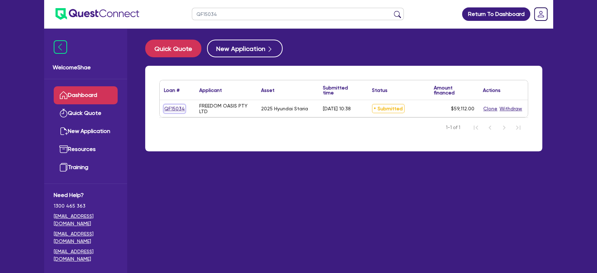
click at [180, 108] on link "QF15034" at bounding box center [174, 109] width 21 height 8
select select "CARS_AND_LIGHT_TRUCKS"
select select "PASSENGER_VEHICLES"
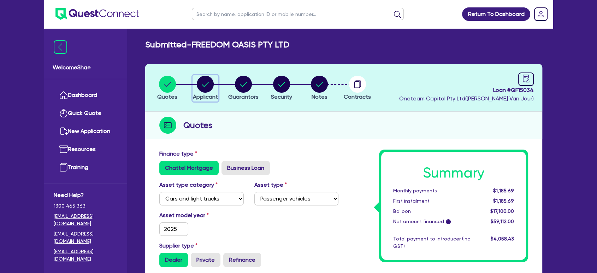
drag, startPoint x: 203, startPoint y: 85, endPoint x: 200, endPoint y: 83, distance: 3.6
click at [203, 85] on icon "button" at bounding box center [205, 84] width 7 height 5
select select "COMPANY"
select select "ACCOMODATION_FOOD"
select select "HOTELS"
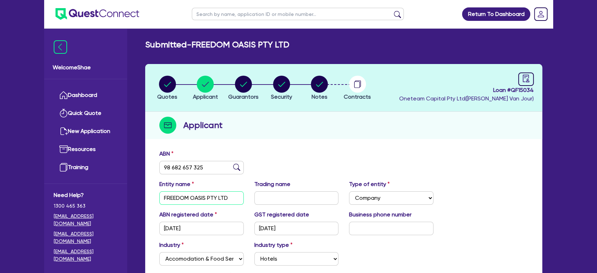
click at [184, 199] on input "FREEDOM OASIS PTY LTD" at bounding box center [201, 197] width 84 height 13
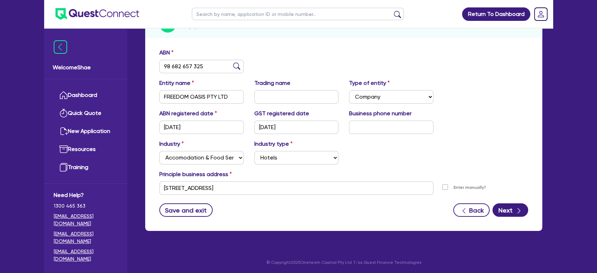
scroll to position [101, 0]
click at [231, 189] on input "[STREET_ADDRESS]" at bounding box center [296, 187] width 274 height 13
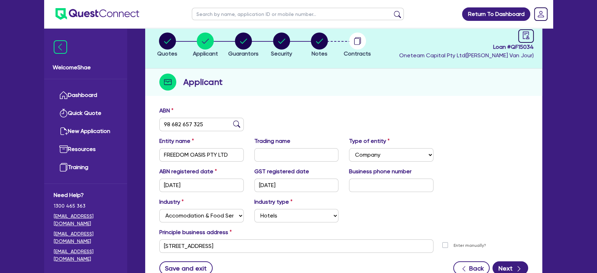
scroll to position [0, 0]
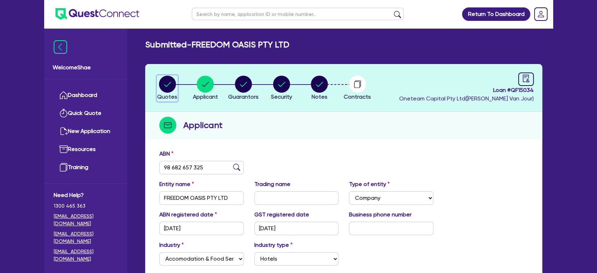
click at [170, 83] on circle "button" at bounding box center [167, 84] width 17 height 17
select select "CARS_AND_LIGHT_TRUCKS"
select select "PASSENGER_VEHICLES"
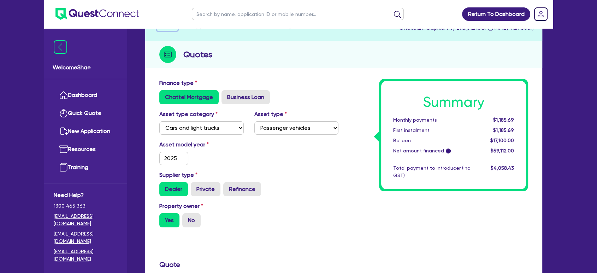
scroll to position [196, 0]
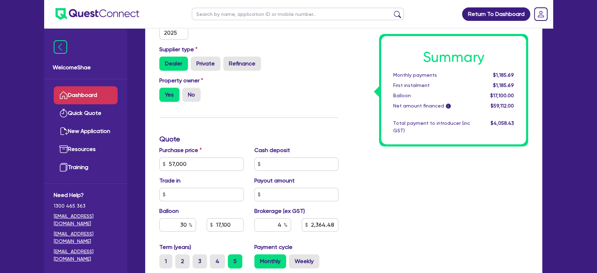
drag, startPoint x: 36, startPoint y: 135, endPoint x: 80, endPoint y: 95, distance: 59.3
click at [36, 135] on div "Return To Dashboard Edit Profile Logout Welcome Shae Dashboard Quick Quote New …" at bounding box center [298, 125] width 597 height 642
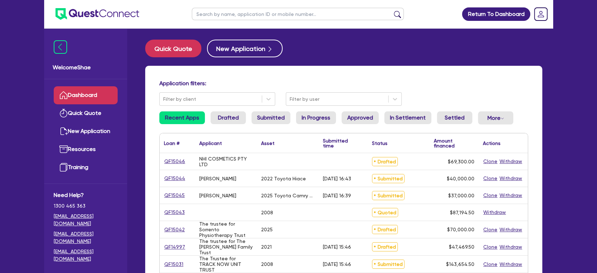
click at [226, 16] on input "text" at bounding box center [298, 14] width 212 height 12
type input "[PERSON_NAME]"
click at [392, 11] on button "submit" at bounding box center [397, 16] width 11 height 10
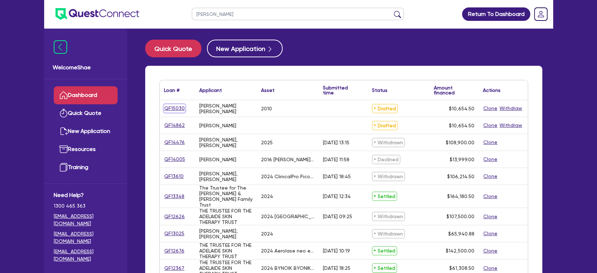
click at [181, 108] on link "QF15030" at bounding box center [174, 108] width 21 height 8
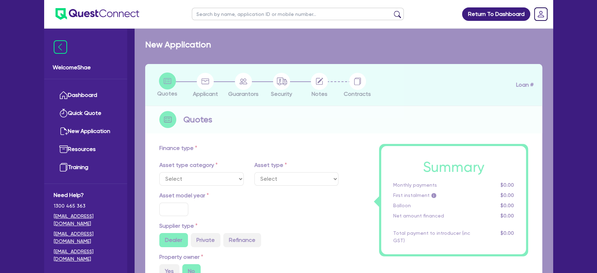
select select "CARS_AND_LIGHT_TRUCKS"
type input "2010"
radio input "false"
radio input "true"
type input "10,000"
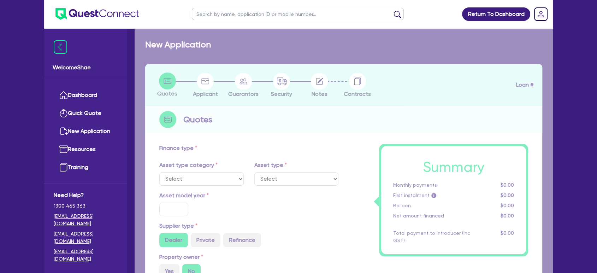
type input "2"
type input "213.09"
type input "17.85"
select select "PASSENGER_VEHICLES"
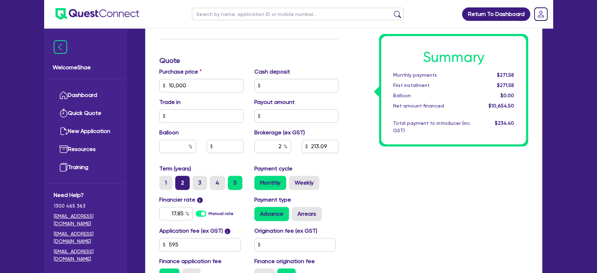
scroll to position [314, 0]
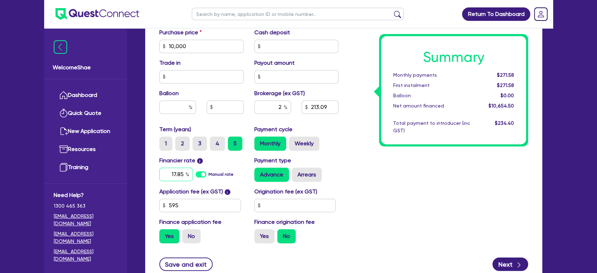
drag, startPoint x: 171, startPoint y: 175, endPoint x: 212, endPoint y: 175, distance: 41.0
click at [211, 176] on div "17.85 Manual rate" at bounding box center [201, 174] width 84 height 13
type input "1"
type input "12"
type input "10,000"
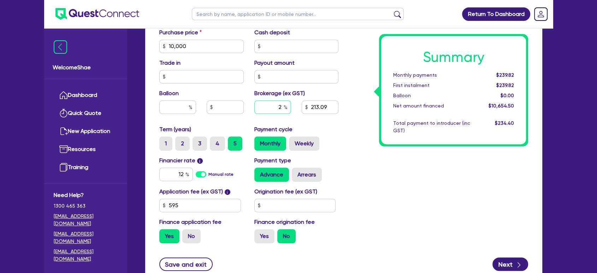
drag, startPoint x: 273, startPoint y: 107, endPoint x: 294, endPoint y: 107, distance: 20.5
click at [294, 107] on div "2" at bounding box center [272, 109] width 47 height 19
type input "8"
type input "10,000"
type input "852.36"
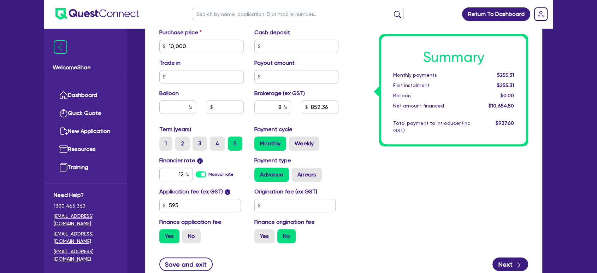
click at [428, 177] on div "Summary Monthly payments $255.31 First instalment $255.31 Balloon $0.00 Net amo…" at bounding box center [439, 42] width 190 height 413
type input "10,000"
click at [312, 146] on label "Weekly" at bounding box center [304, 143] width 30 height 14
click at [294, 141] on input "Weekly" at bounding box center [291, 138] width 5 height 5
radio input "true"
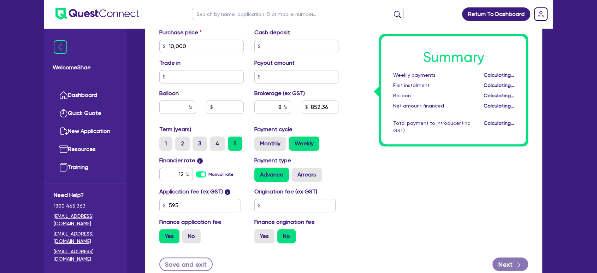
type input "10,000"
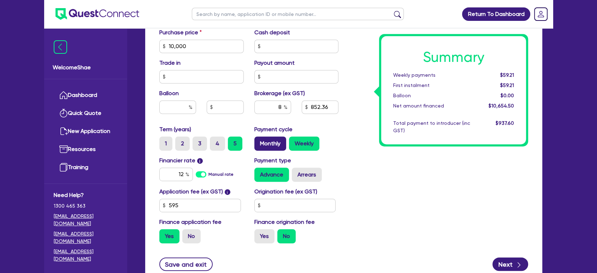
click at [265, 141] on label "Monthly" at bounding box center [270, 143] width 32 height 14
click at [259, 141] on input "Monthly" at bounding box center [256, 138] width 5 height 5
radio input "true"
click at [381, 171] on div "Summary Monthly payments $255.31 First instalment $255.31 Balloon $0.00 Net amo…" at bounding box center [439, 42] width 190 height 413
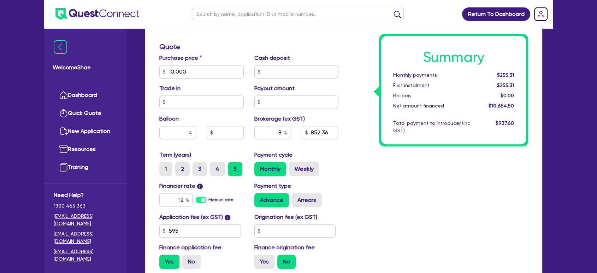
scroll to position [275, 0]
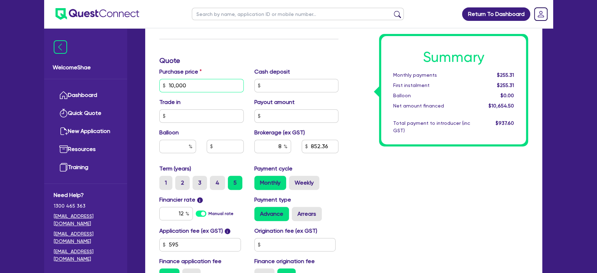
drag, startPoint x: 194, startPoint y: 86, endPoint x: 139, endPoint y: 83, distance: 54.9
click at [140, 84] on div "Quotes Applicant Guarantors Security Notes Contracts Loan # QF15030 Oneteam Cap…" at bounding box center [344, 60] width 408 height 543
click at [304, 83] on input "text" at bounding box center [296, 85] width 84 height 13
type input "10,000"
type input "3"
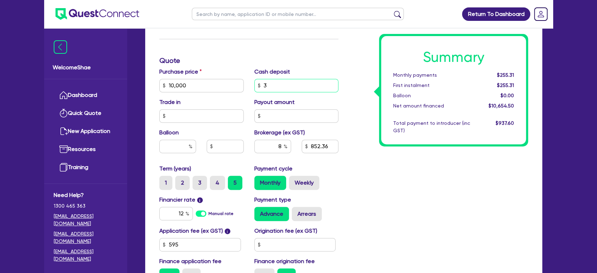
type input "10,000"
type input "852.12"
type input "300"
type input "10,000"
type input "828.36"
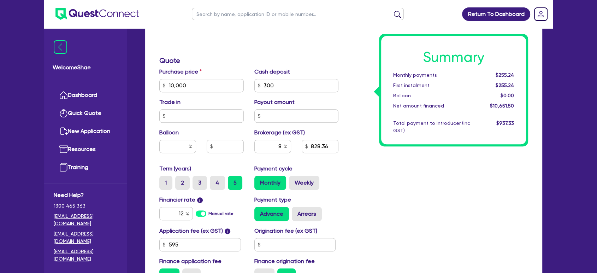
click at [331, 123] on div "Purchase price 10,000 Cash deposit 300 Trade in Payout amount Balloon Brokerage…" at bounding box center [249, 116] width 190 height 97
click at [338, 127] on div "Purchase price 10,000 Cash deposit 300 Trade in Payout amount Balloon Brokerage…" at bounding box center [249, 116] width 190 height 97
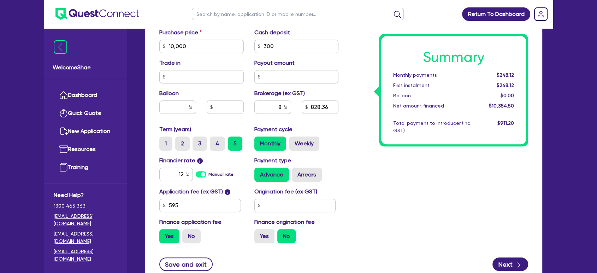
click at [236, 143] on label "5" at bounding box center [235, 143] width 14 height 14
click at [233, 141] on input "5" at bounding box center [230, 138] width 5 height 5
click at [204, 139] on label "3" at bounding box center [200, 143] width 14 height 14
click at [197, 139] on input "3" at bounding box center [195, 138] width 5 height 5
radio input "true"
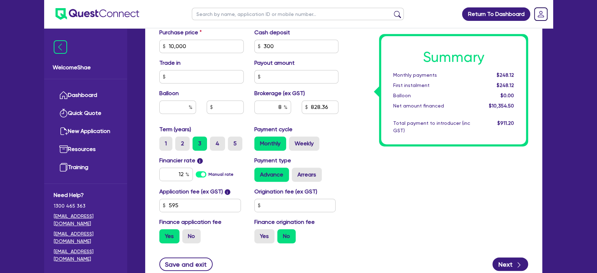
type input "10,000"
click at [297, 142] on label "Weekly" at bounding box center [304, 143] width 30 height 14
click at [294, 141] on input "Weekly" at bounding box center [291, 138] width 5 height 5
radio input "true"
type input "10,000"
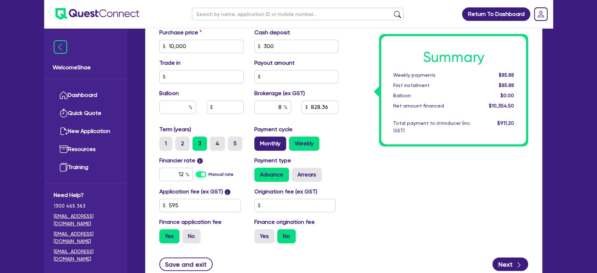
click at [270, 140] on label "Monthly" at bounding box center [270, 143] width 32 height 14
click at [259, 140] on input "Monthly" at bounding box center [256, 138] width 5 height 5
radio input "true"
type input "10,000"
drag, startPoint x: 496, startPoint y: 76, endPoint x: 517, endPoint y: 76, distance: 21.2
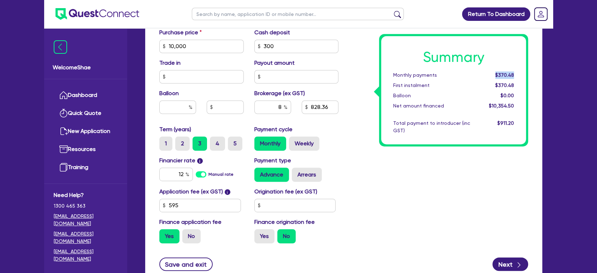
click at [517, 76] on div "$370.48" at bounding box center [498, 74] width 44 height 7
click at [509, 167] on div "Summary Monthly payments $370.48 First instalment $370.48 Balloon $0.00 Net amo…" at bounding box center [439, 42] width 190 height 413
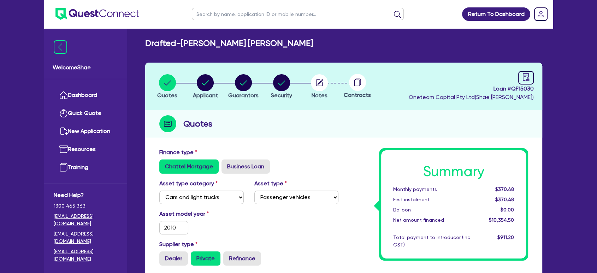
scroll to position [0, 0]
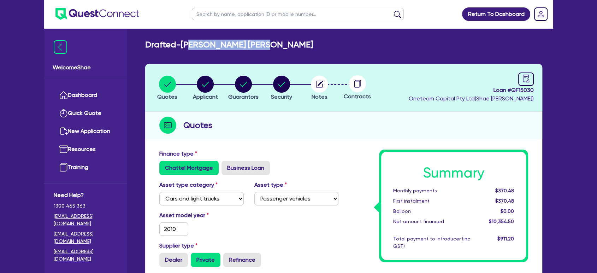
drag, startPoint x: 199, startPoint y: 46, endPoint x: 282, endPoint y: 43, distance: 83.8
click at [282, 43] on h2 "Drafted - MCHUGH, LEWIS CONNOR" at bounding box center [229, 45] width 168 height 10
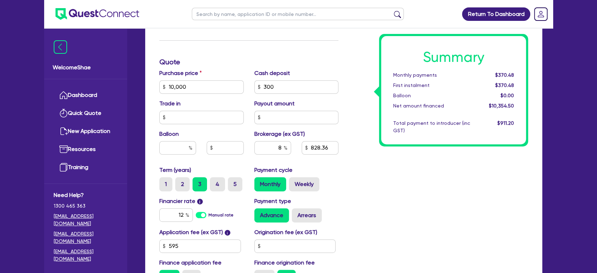
scroll to position [275, 0]
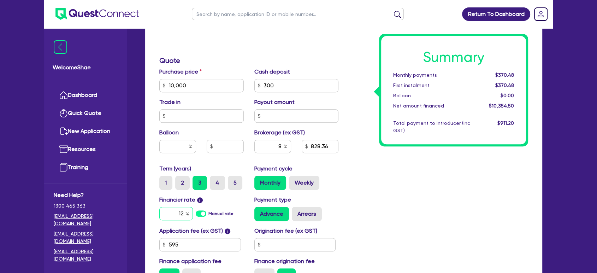
drag, startPoint x: 176, startPoint y: 215, endPoint x: 221, endPoint y: 216, distance: 45.3
click at [216, 215] on div "12 Manual rate" at bounding box center [201, 213] width 84 height 13
type input "13.49"
type input "10,000"
click at [430, 208] on div "Summary Monthly payments $370.48 First instalment $370.48 Balloon $0.00 Net amo…" at bounding box center [439, 81] width 190 height 413
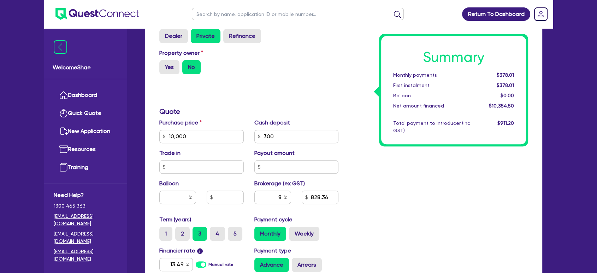
scroll to position [157, 0]
